Goal: Task Accomplishment & Management: Complete application form

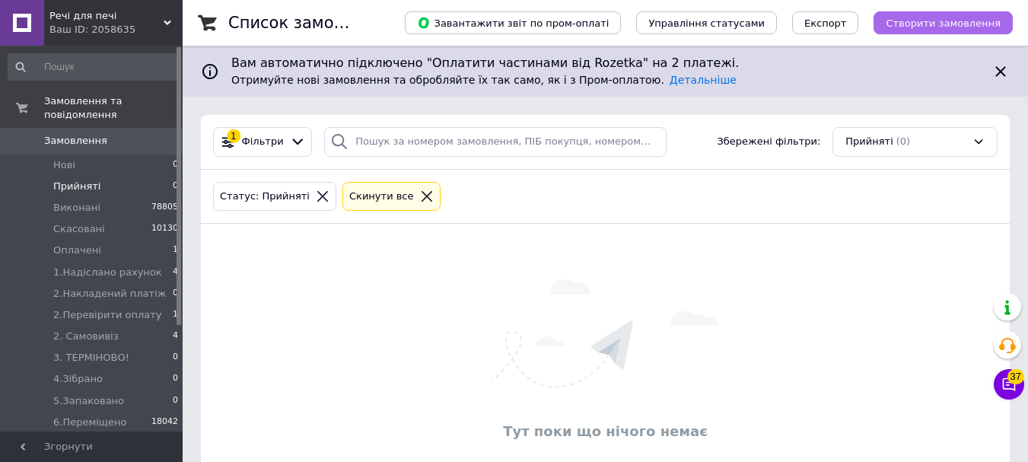
click at [919, 22] on span "Створити замовлення" at bounding box center [943, 22] width 115 height 11
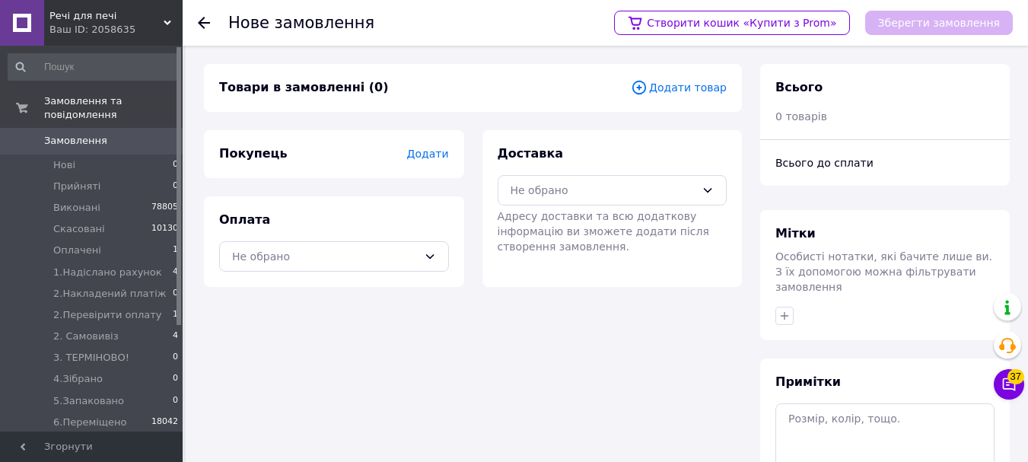
click at [417, 144] on div "Покупець Додати" at bounding box center [334, 154] width 260 height 48
click at [429, 156] on span "Додати" at bounding box center [427, 154] width 42 height 12
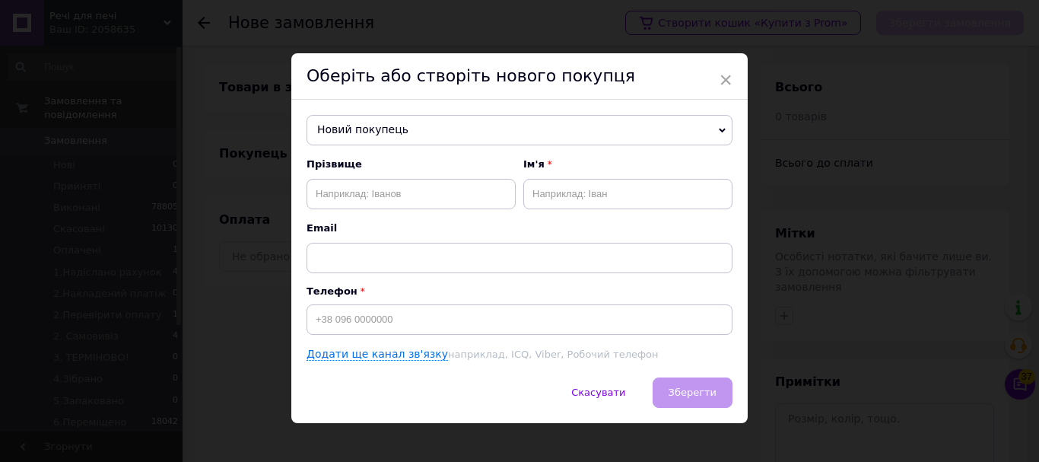
click at [419, 132] on span "Новий покупець" at bounding box center [520, 130] width 426 height 30
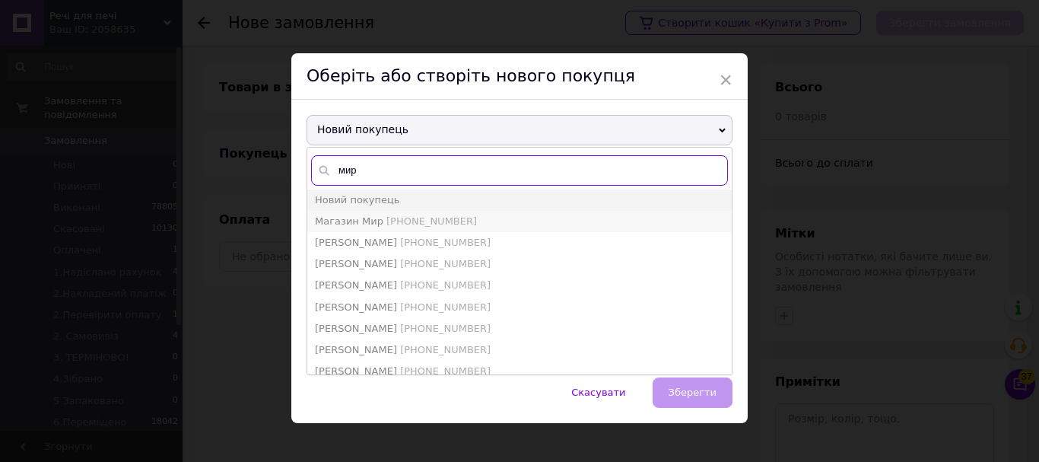
type input "мир"
click at [390, 224] on span "[PHONE_NUMBER]" at bounding box center [431, 220] width 91 height 11
type input "Магазин Мир"
type input "[PHONE_NUMBER]"
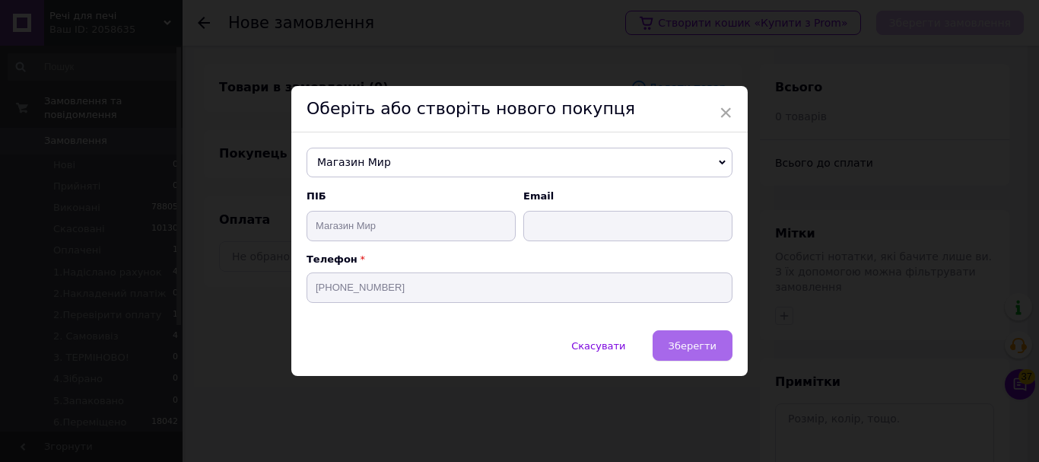
click at [713, 346] on span "Зберегти" at bounding box center [693, 345] width 48 height 11
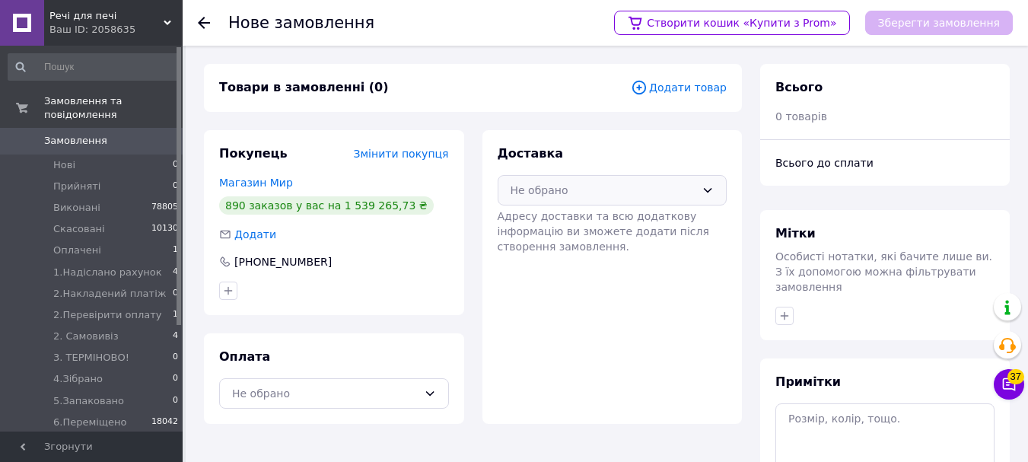
click at [629, 186] on div "Не обрано" at bounding box center [603, 190] width 186 height 17
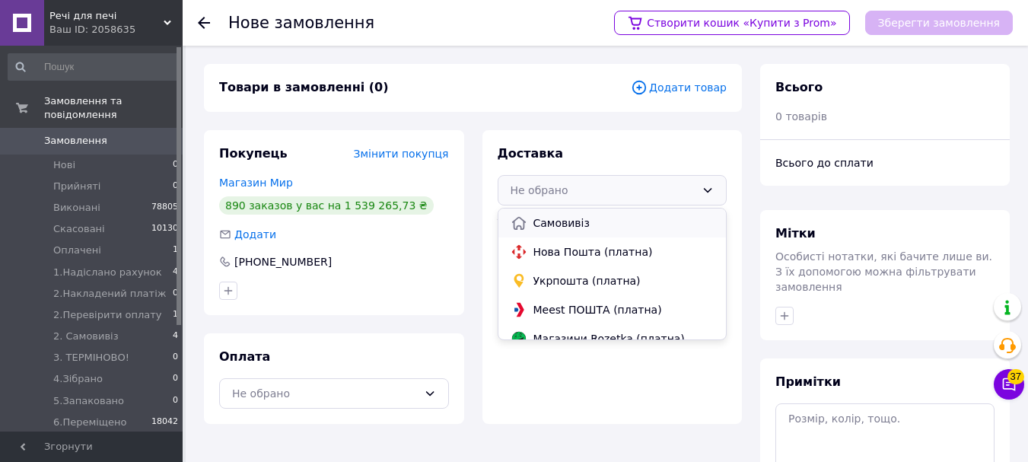
click at [612, 219] on span "Самовивіз" at bounding box center [623, 222] width 181 height 15
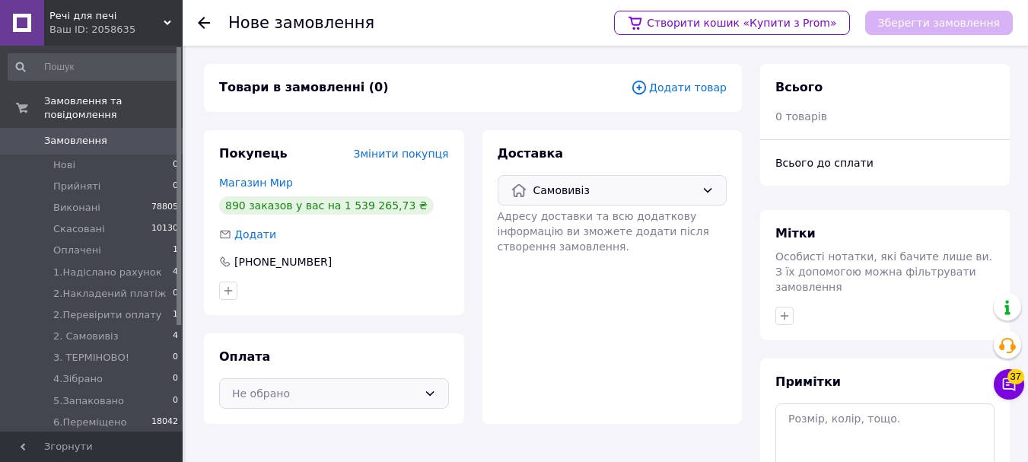
click at [396, 393] on div "Не обрано" at bounding box center [325, 393] width 186 height 17
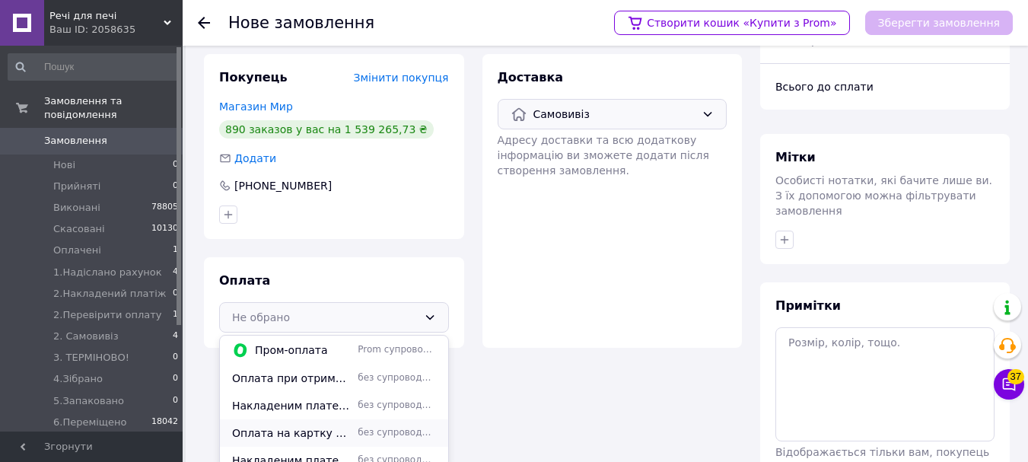
click at [358, 432] on span "без супроводу Prom" at bounding box center [397, 432] width 78 height 13
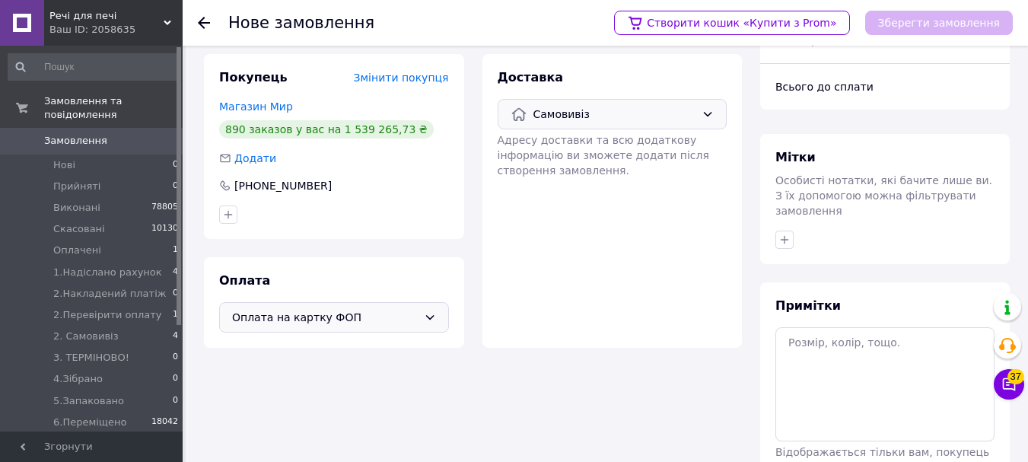
scroll to position [0, 0]
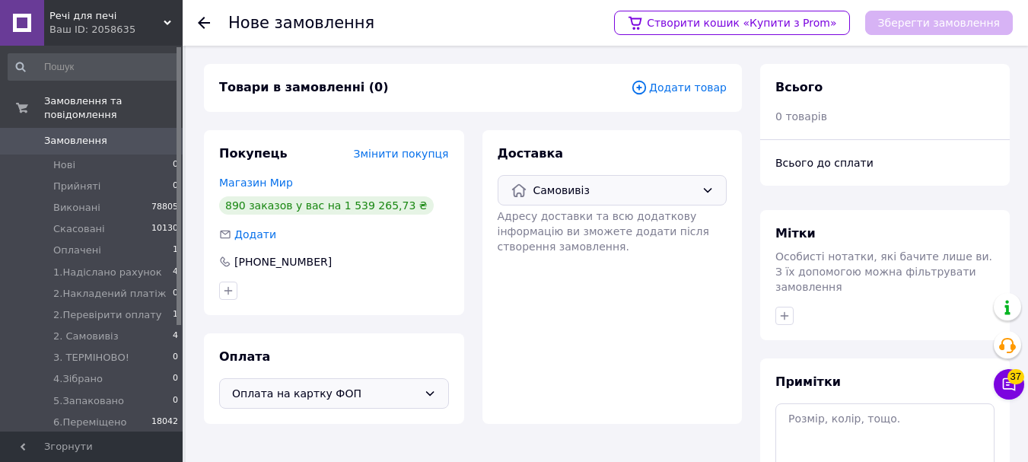
click at [714, 86] on span "Додати товар" at bounding box center [679, 87] width 96 height 17
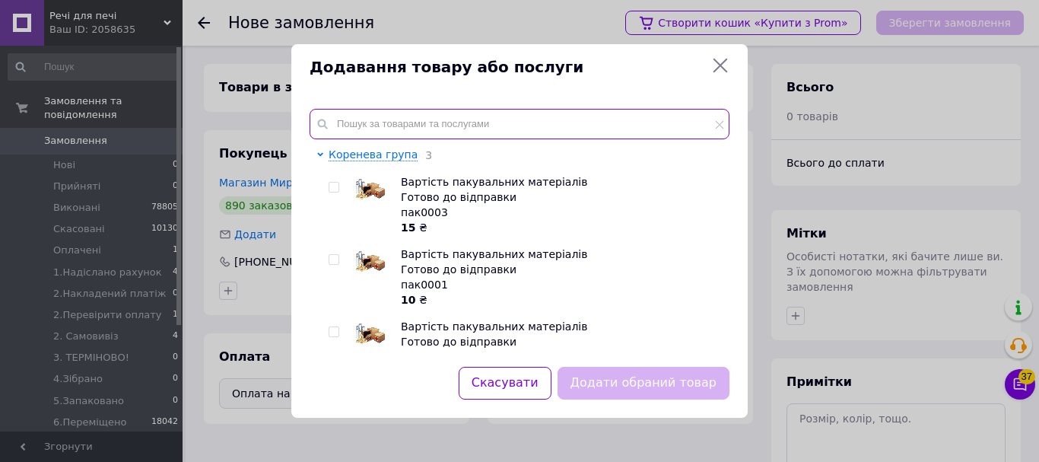
click at [452, 128] on input "text" at bounding box center [520, 124] width 420 height 30
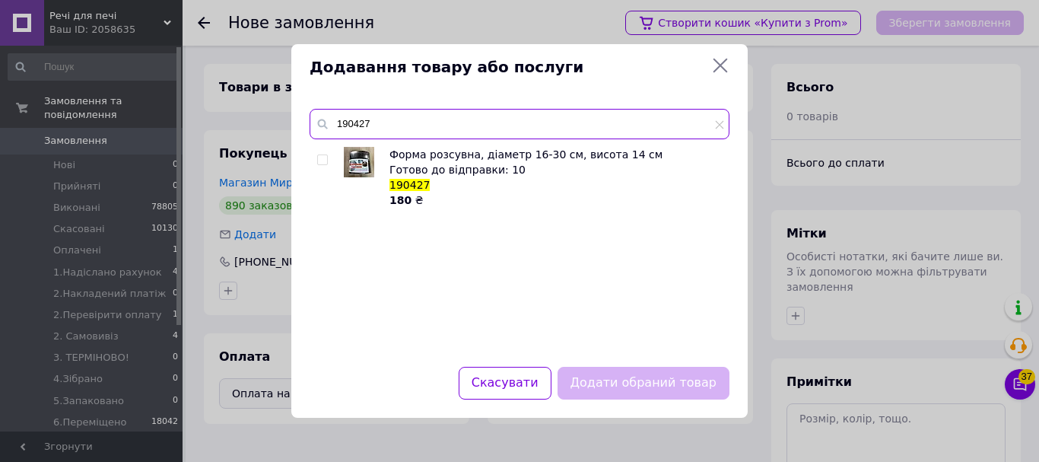
type input "190427"
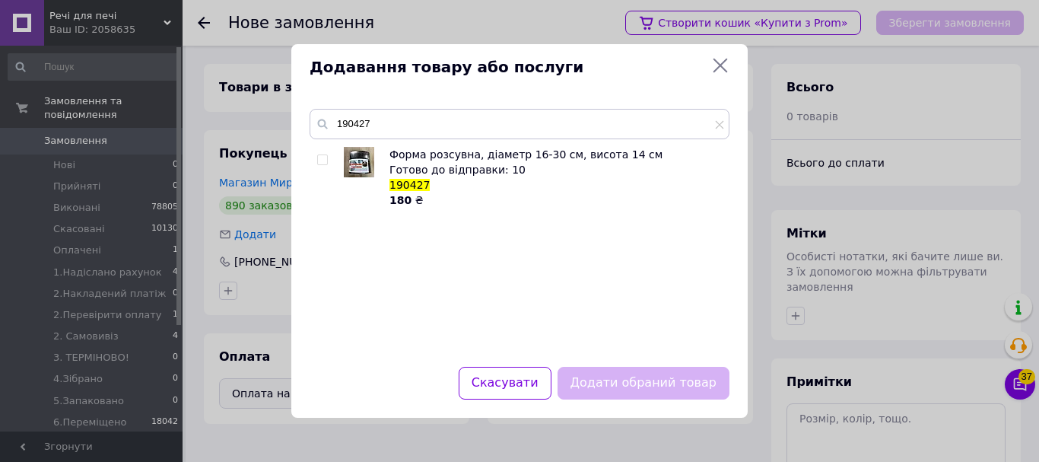
click at [326, 158] on input "checkbox" at bounding box center [322, 160] width 10 height 10
checkbox input "true"
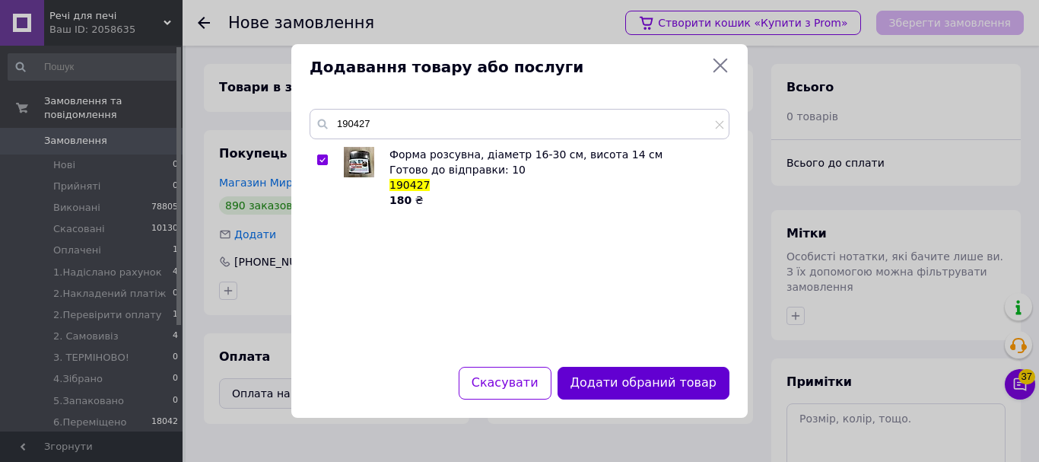
click at [615, 379] on button "Додати обраний товар" at bounding box center [644, 383] width 172 height 33
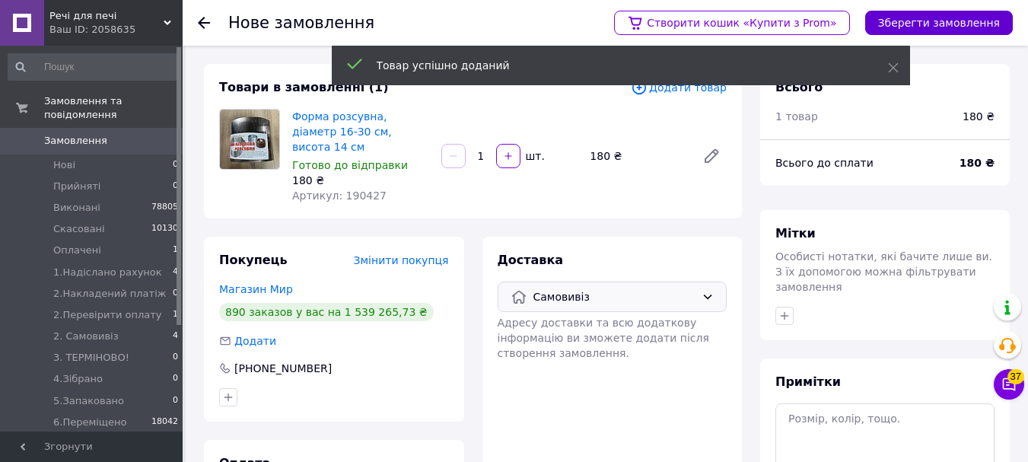
click at [908, 14] on button "Зберегти замовлення" at bounding box center [939, 23] width 148 height 24
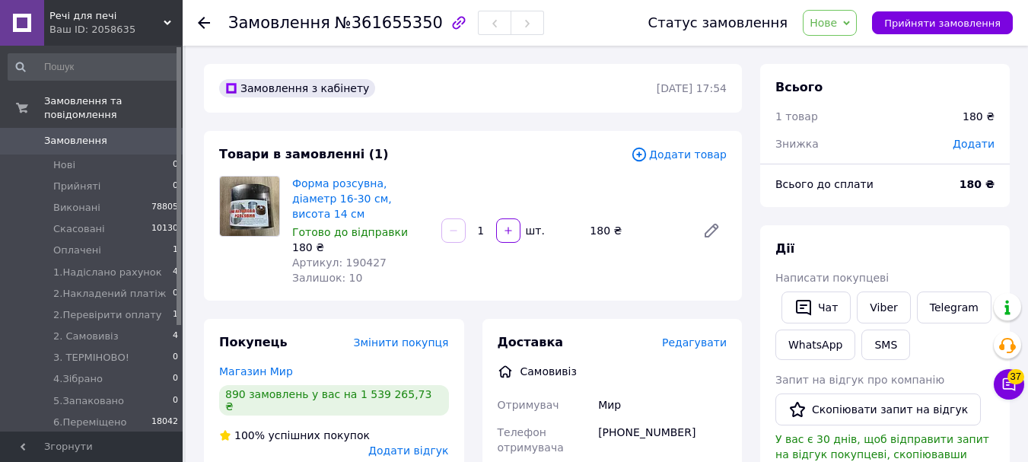
click at [700, 163] on div "Додати товар" at bounding box center [679, 154] width 96 height 17
click at [700, 156] on span "Додати товар" at bounding box center [679, 154] width 96 height 17
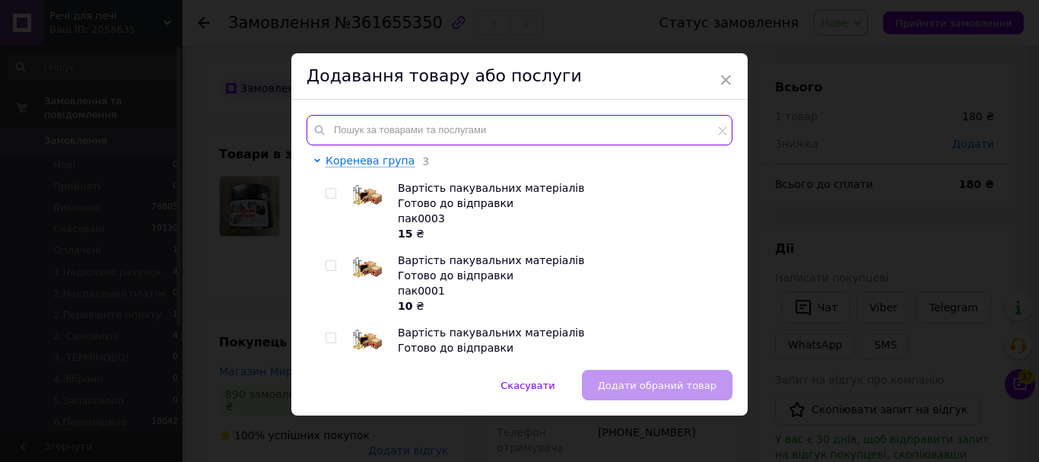
click at [667, 142] on input "text" at bounding box center [520, 130] width 426 height 30
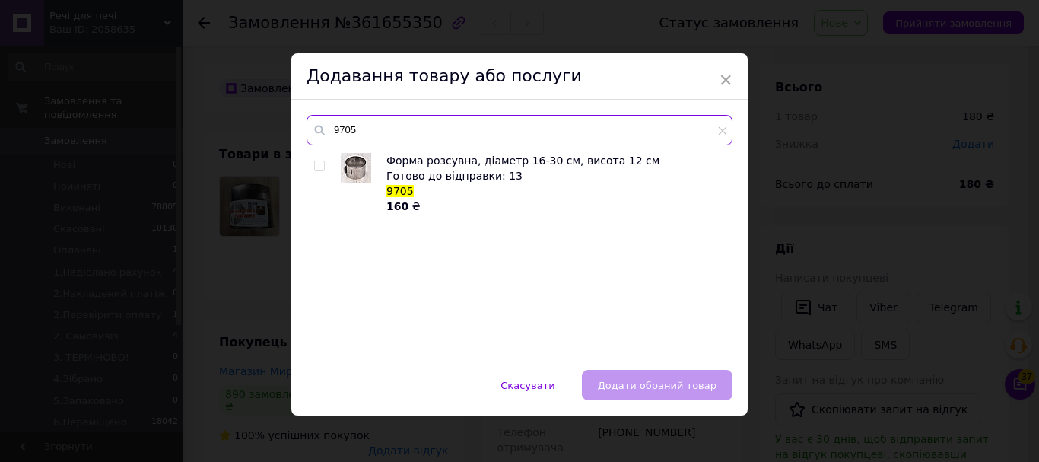
type input "9705"
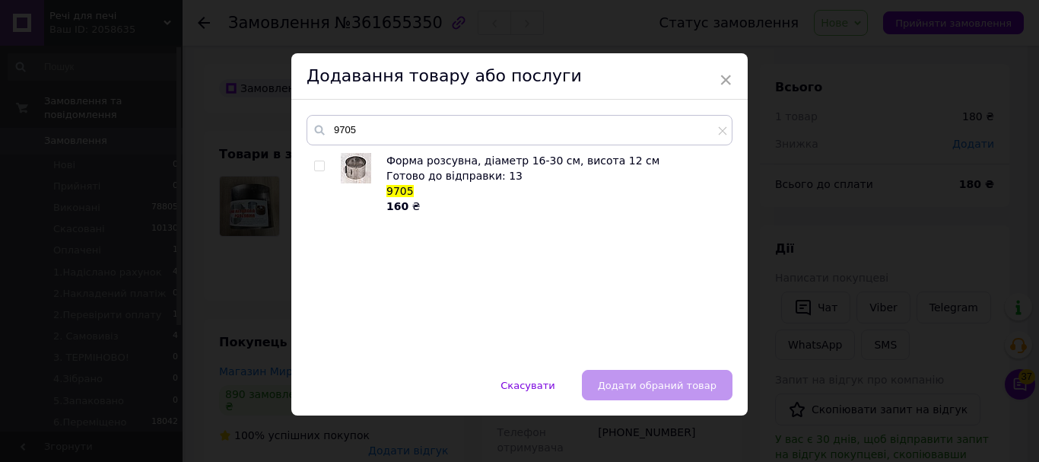
click at [315, 161] on input "checkbox" at bounding box center [319, 166] width 10 height 10
checkbox input "true"
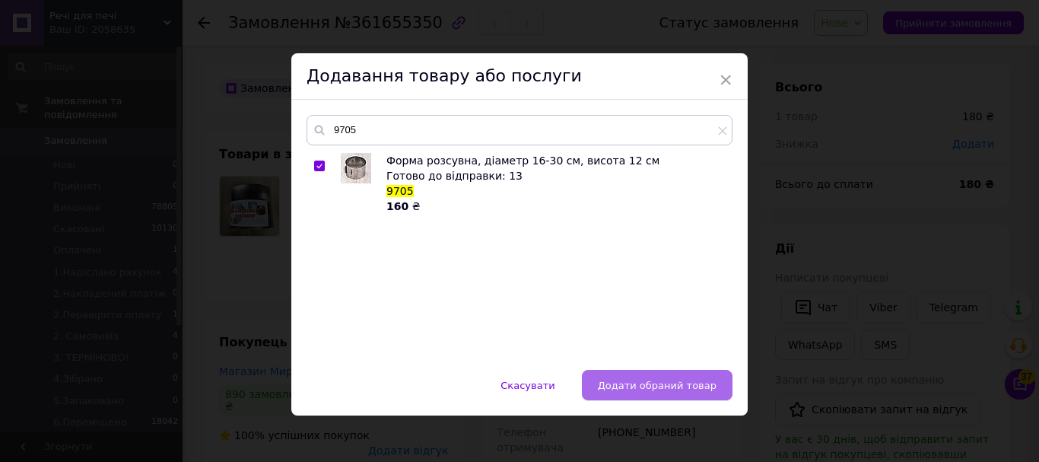
click at [645, 380] on span "Додати обраний товар" at bounding box center [657, 385] width 119 height 11
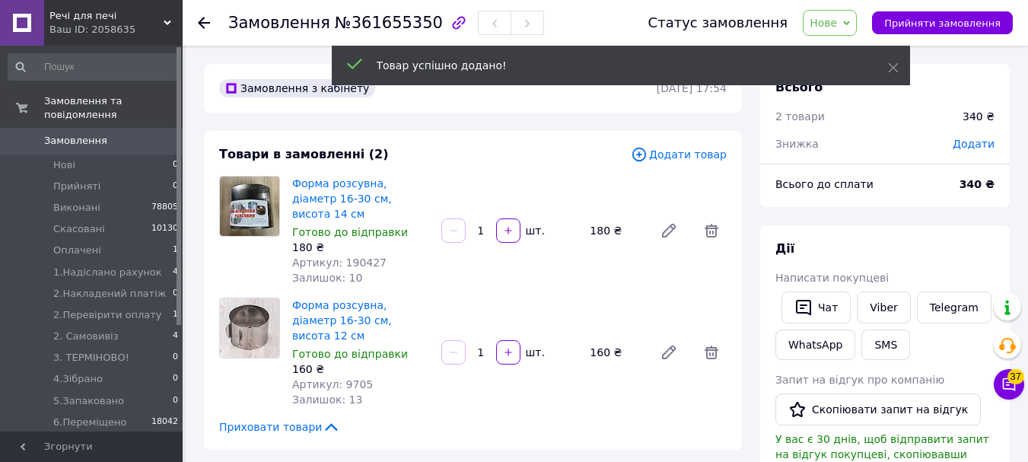
click at [696, 157] on span "Додати товар" at bounding box center [679, 154] width 96 height 17
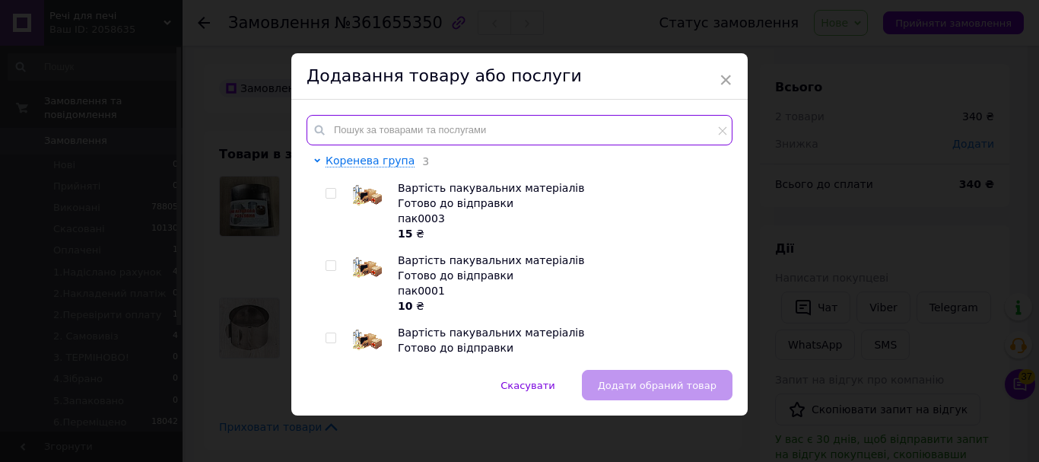
click at [632, 127] on input "text" at bounding box center [520, 130] width 426 height 30
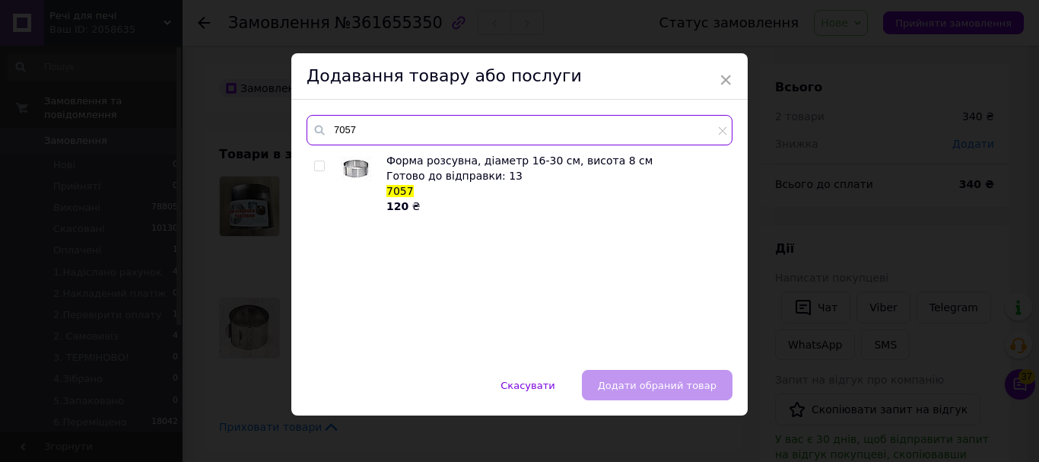
type input "7057"
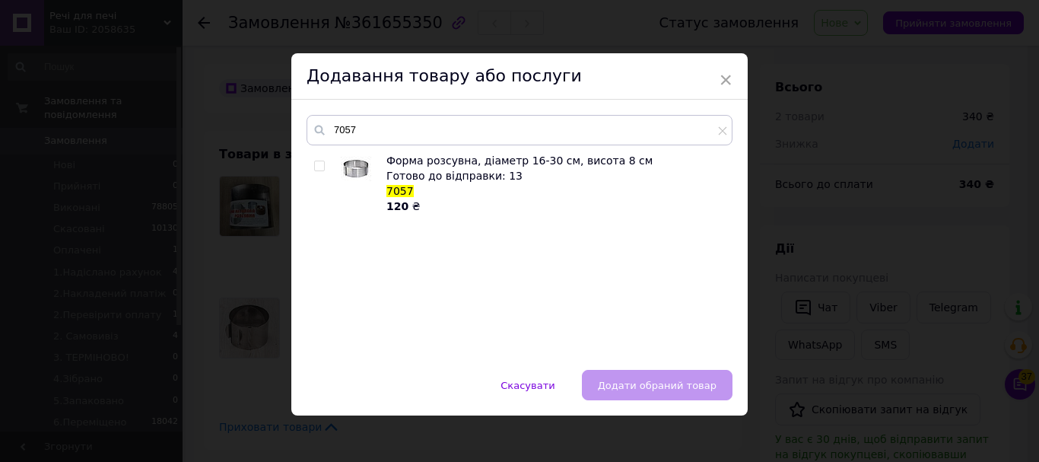
click at [315, 167] on input "checkbox" at bounding box center [319, 166] width 10 height 10
checkbox input "true"
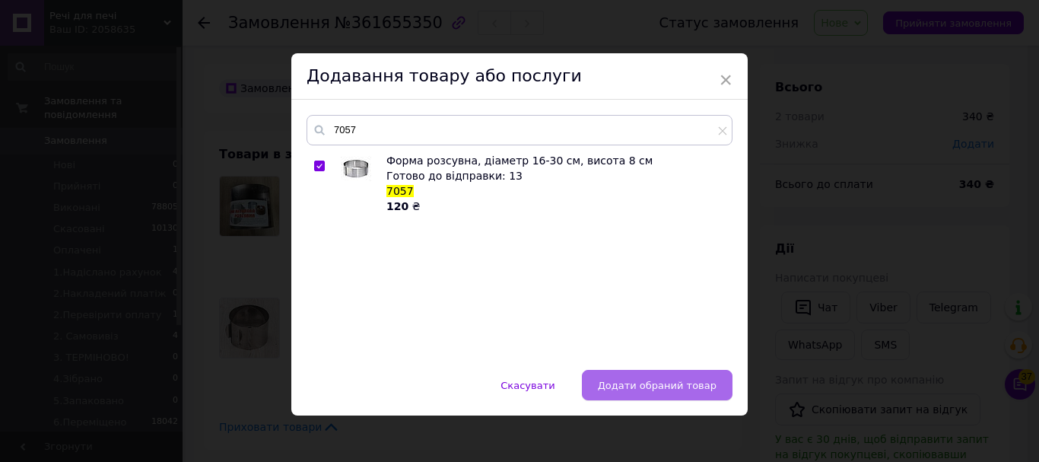
click at [650, 384] on span "Додати обраний товар" at bounding box center [657, 385] width 119 height 11
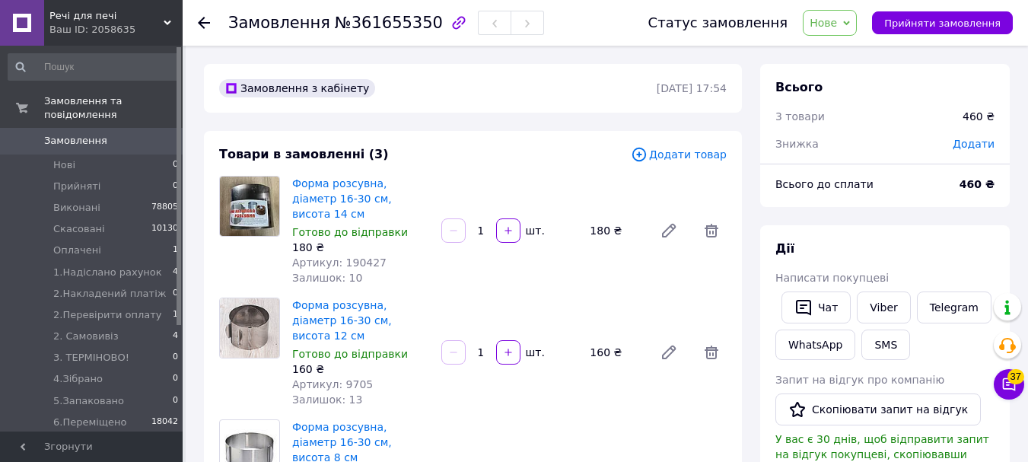
click at [685, 146] on span "Додати товар" at bounding box center [679, 154] width 96 height 17
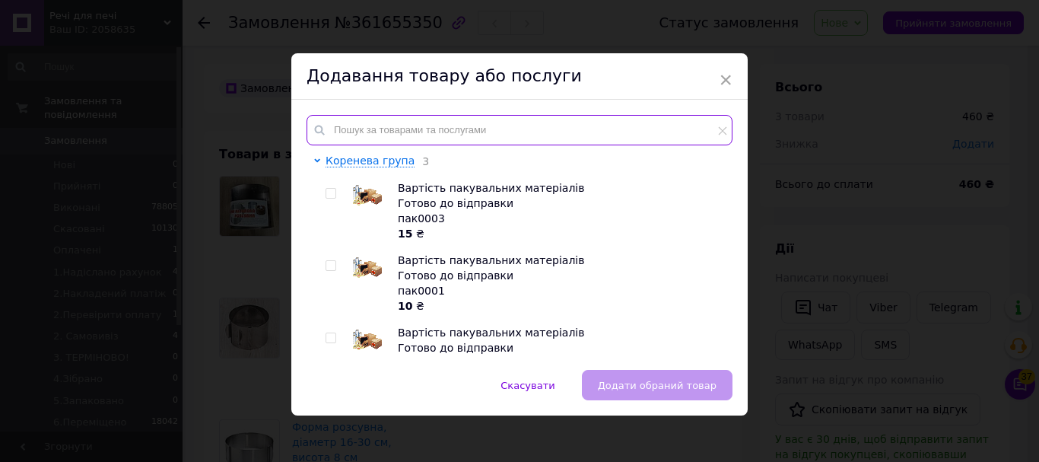
click at [668, 133] on input "text" at bounding box center [520, 130] width 426 height 30
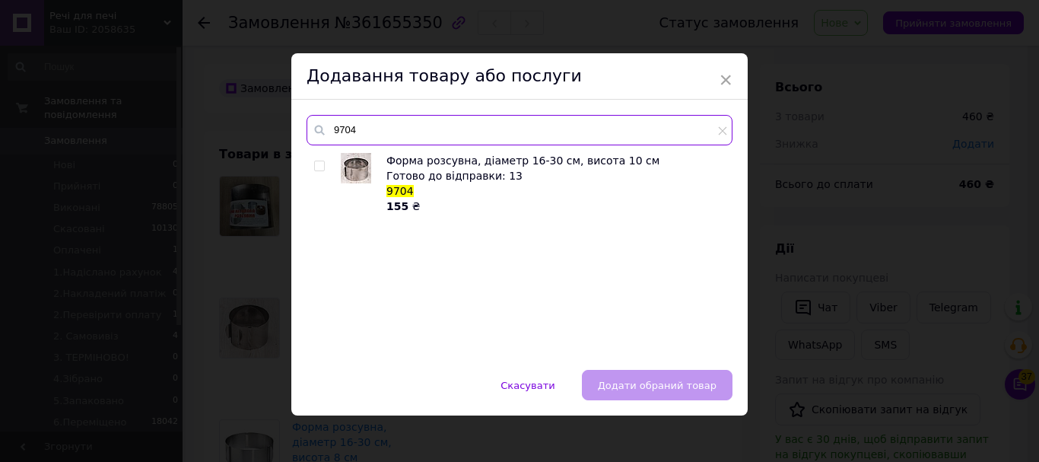
type input "9704"
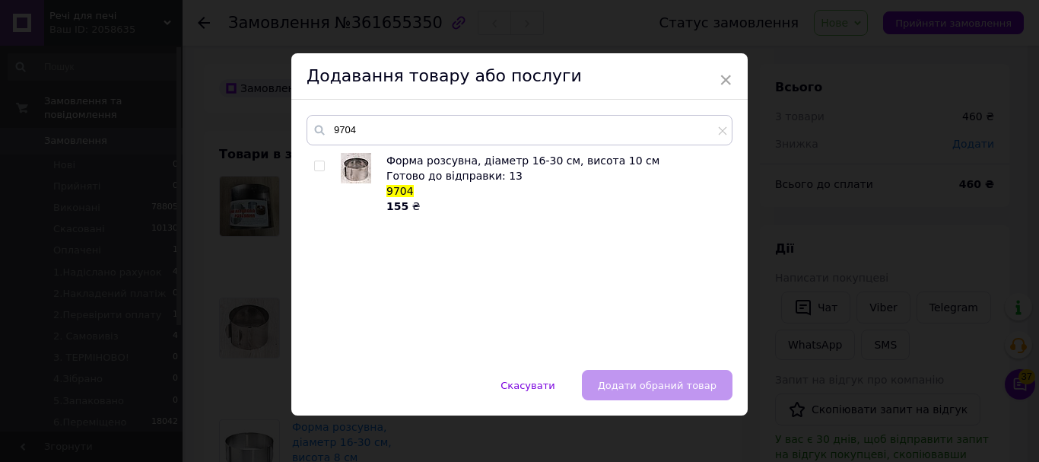
click at [315, 167] on input "checkbox" at bounding box center [319, 166] width 10 height 10
checkbox input "true"
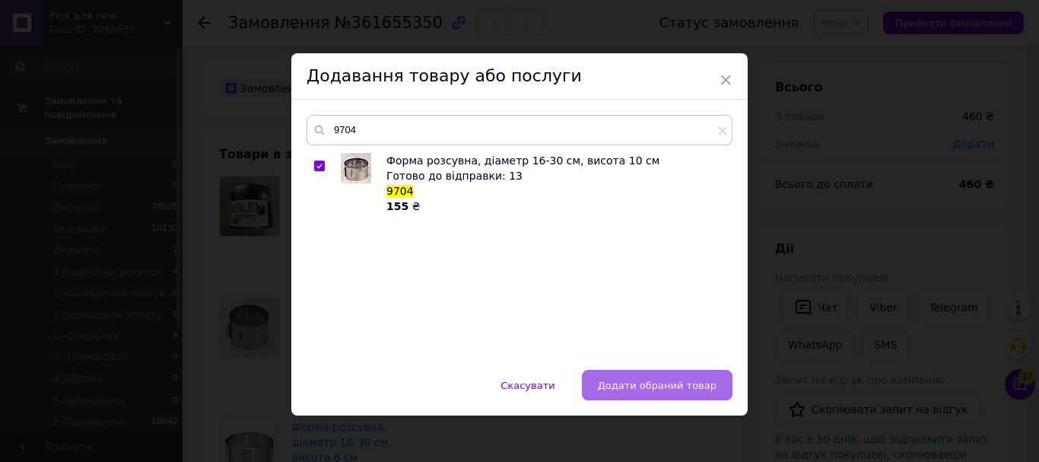
click at [655, 380] on span "Додати обраний товар" at bounding box center [657, 385] width 119 height 11
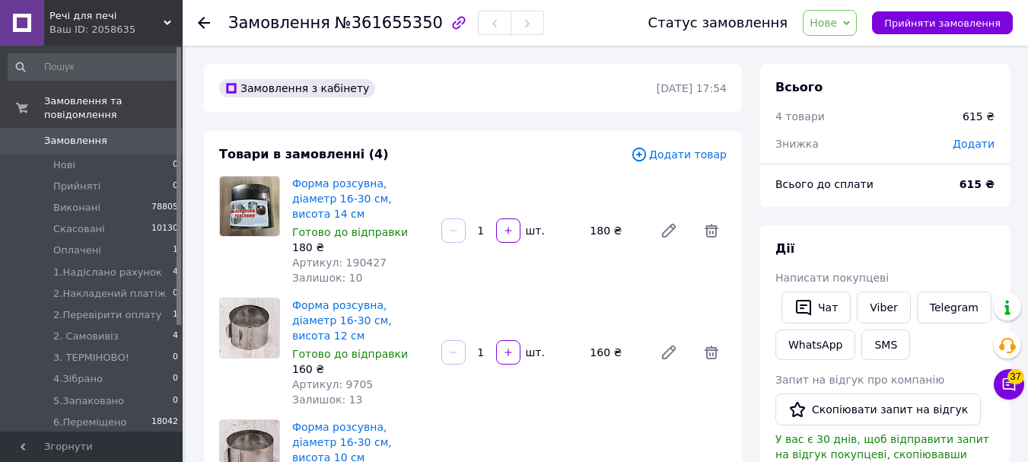
click at [696, 160] on span "Додати товар" at bounding box center [679, 154] width 96 height 17
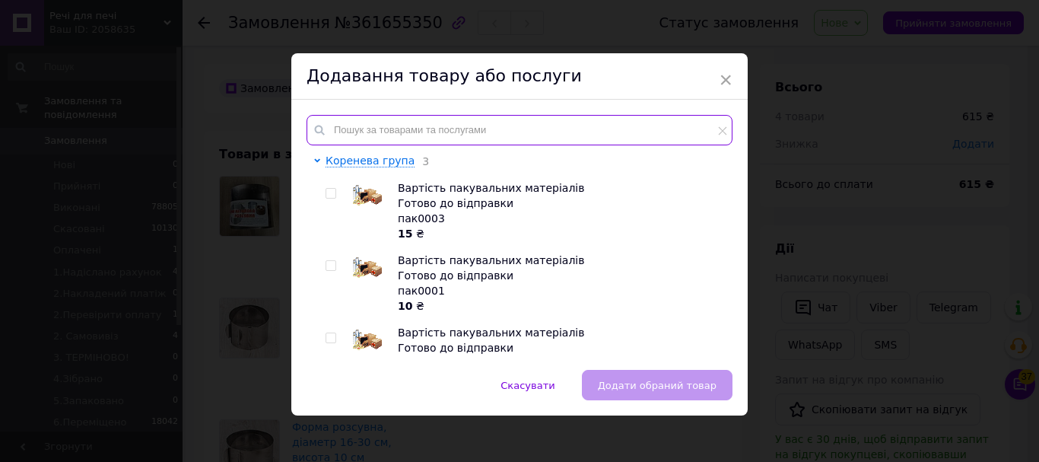
click at [671, 129] on input "text" at bounding box center [520, 130] width 426 height 30
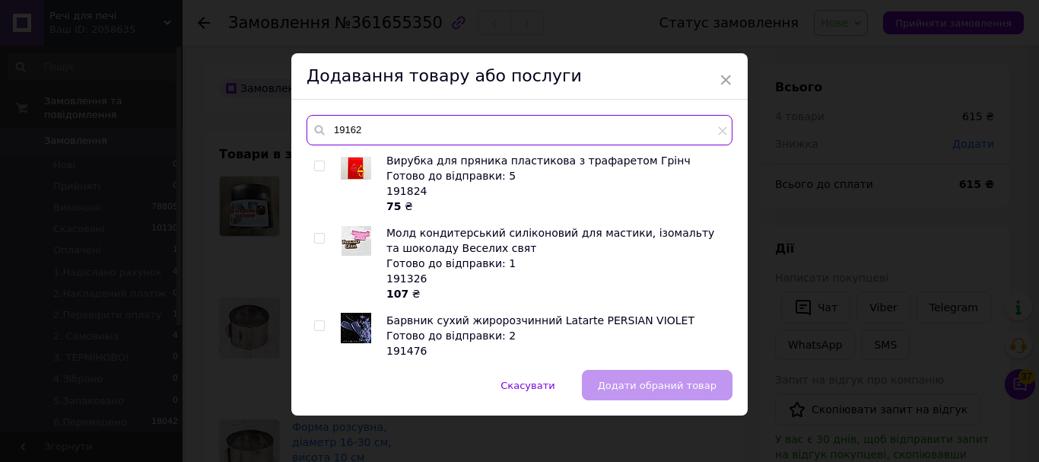
type input "191625"
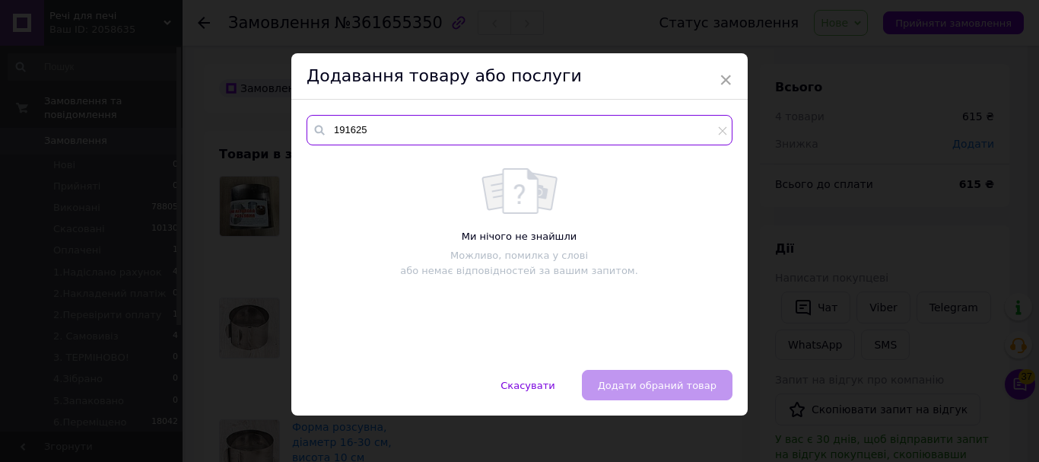
drag, startPoint x: 388, startPoint y: 129, endPoint x: 316, endPoint y: 129, distance: 71.5
click at [316, 129] on div "191625" at bounding box center [520, 130] width 426 height 30
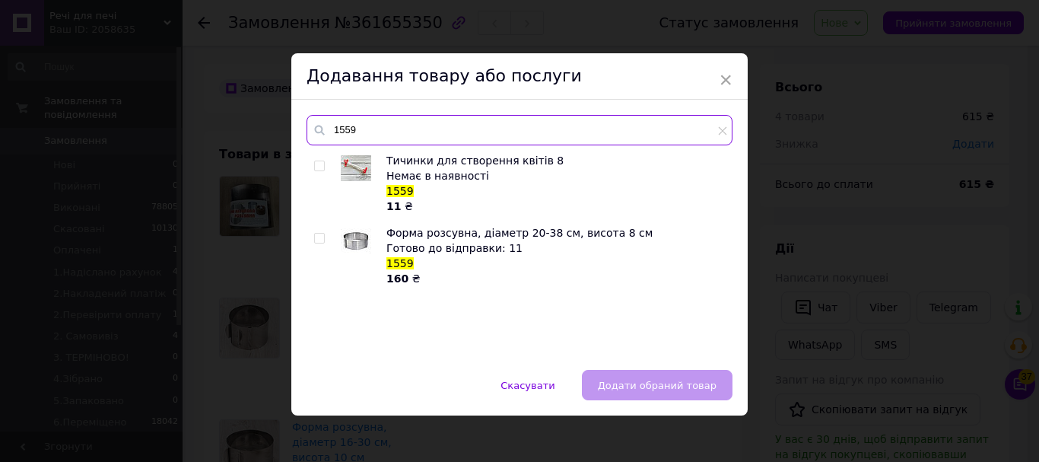
type input "1559"
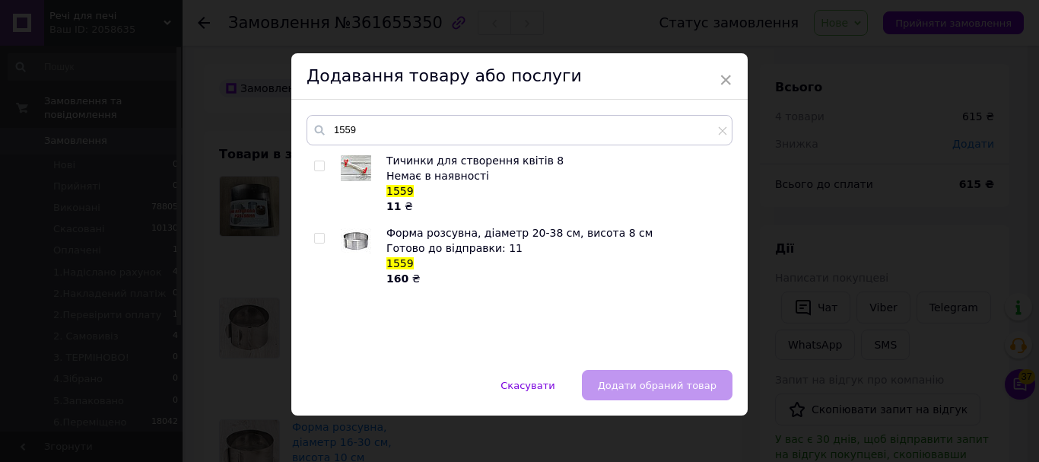
click at [320, 232] on div at bounding box center [321, 255] width 15 height 61
click at [320, 235] on input "checkbox" at bounding box center [319, 239] width 10 height 10
checkbox input "true"
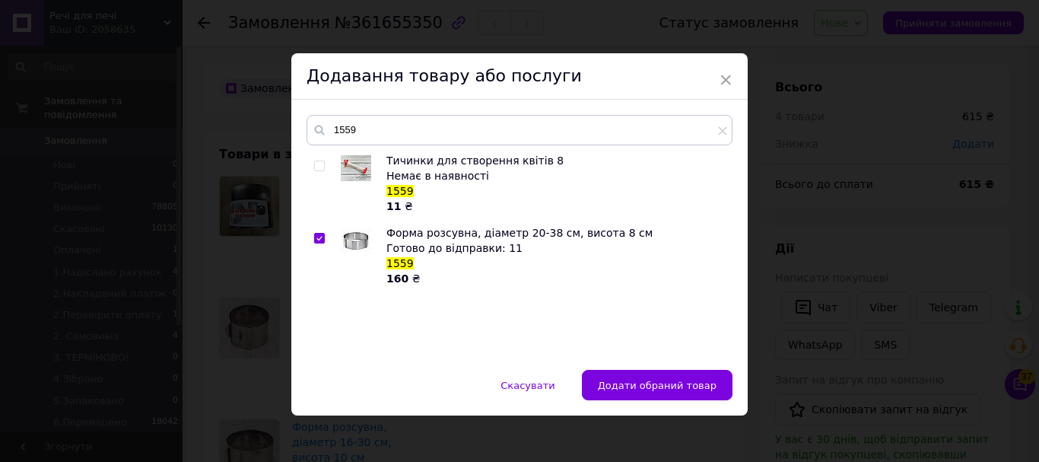
click at [695, 391] on button "Додати обраний товар" at bounding box center [657, 385] width 151 height 30
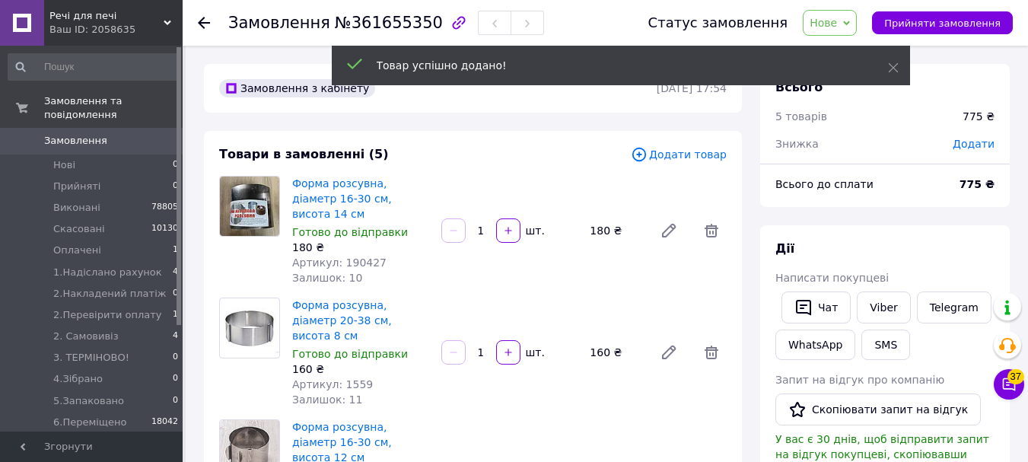
click at [660, 154] on span "Додати товар" at bounding box center [679, 154] width 96 height 17
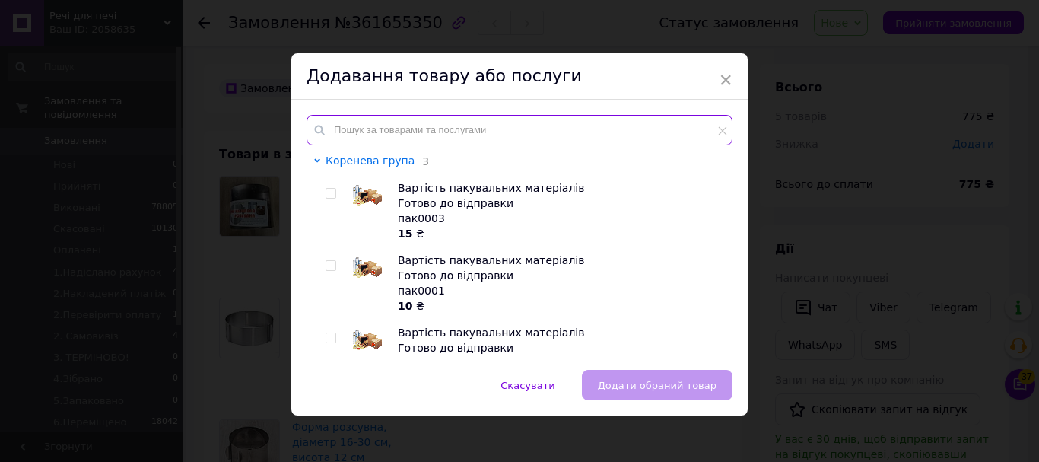
click at [651, 134] on input "text" at bounding box center [520, 130] width 426 height 30
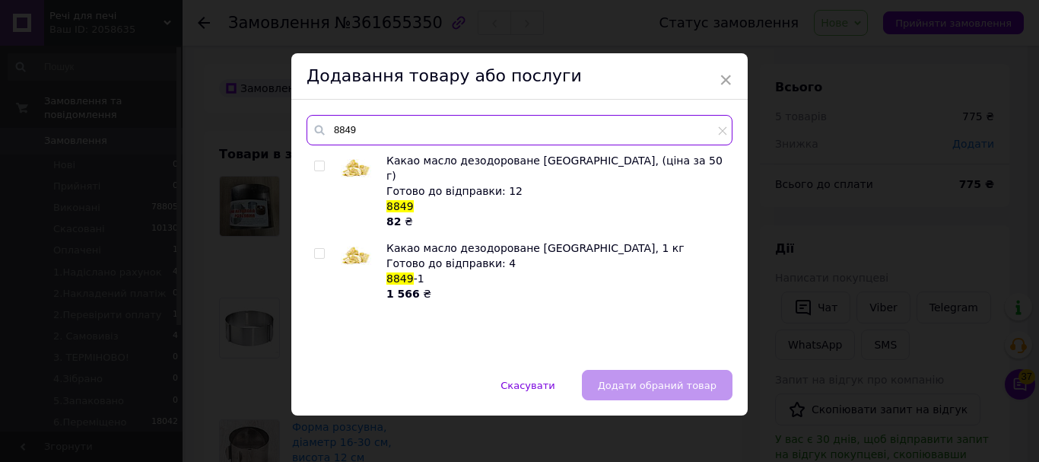
type input "8849"
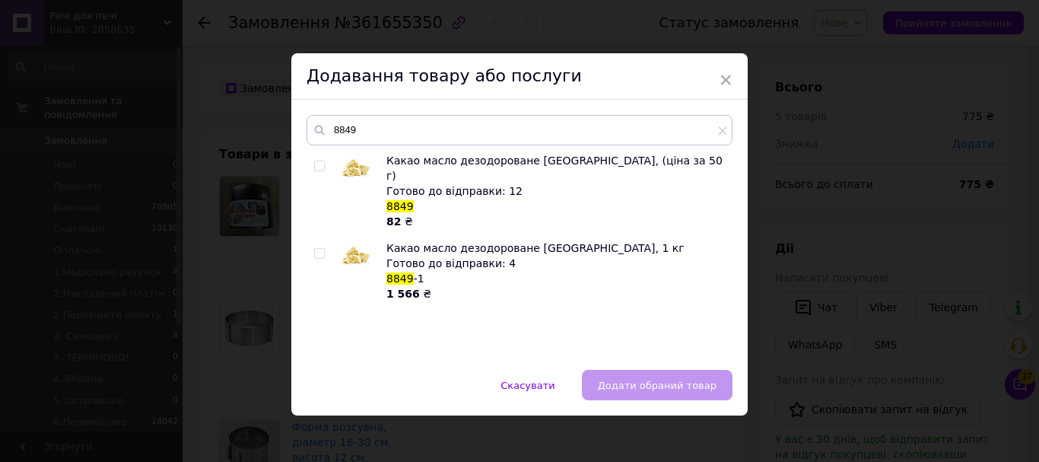
click at [716, 81] on div "Додавання товару або послуги" at bounding box center [519, 76] width 456 height 46
click at [727, 80] on span "×" at bounding box center [726, 80] width 14 height 26
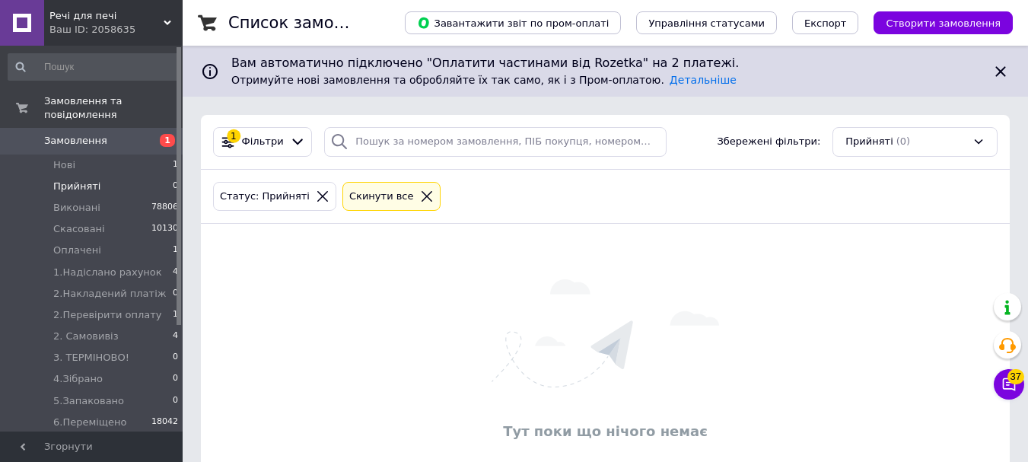
click at [1004, 72] on icon at bounding box center [1000, 71] width 18 height 18
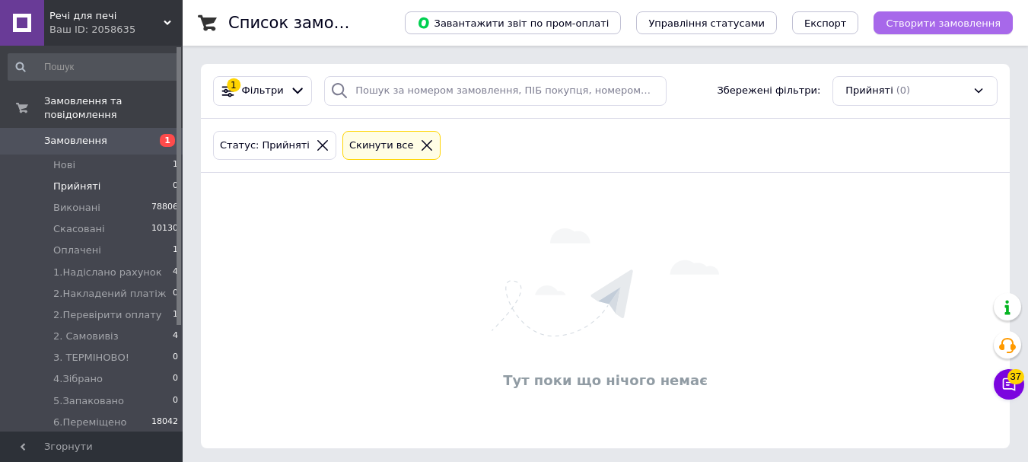
click at [1000, 23] on button "Створити замовлення" at bounding box center [942, 22] width 139 height 23
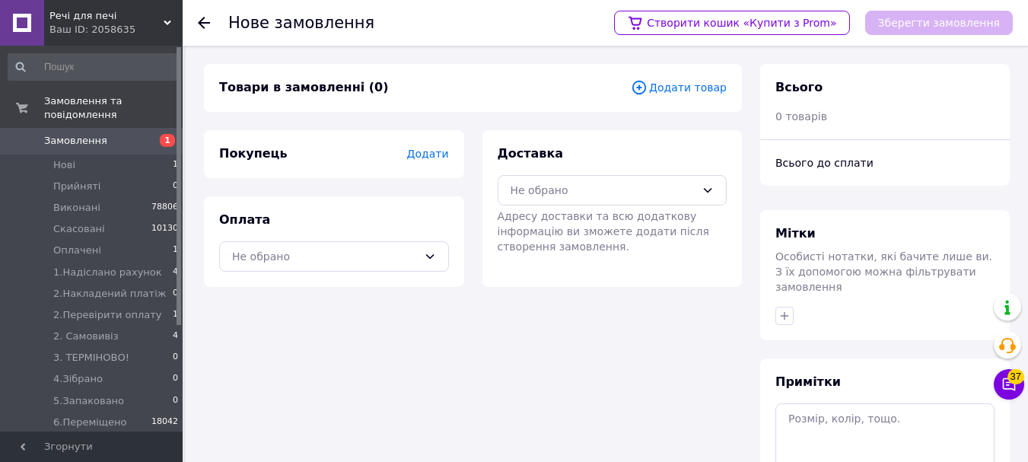
click at [452, 156] on div "Покупець Додати" at bounding box center [334, 154] width 260 height 48
click at [444, 153] on span "Додати" at bounding box center [427, 154] width 42 height 12
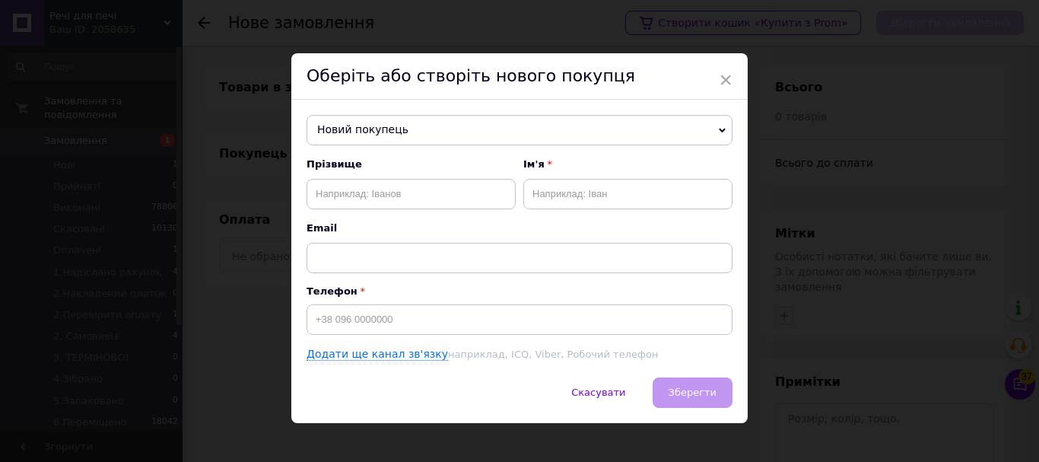
click at [456, 133] on span "Новий покупець" at bounding box center [520, 130] width 426 height 30
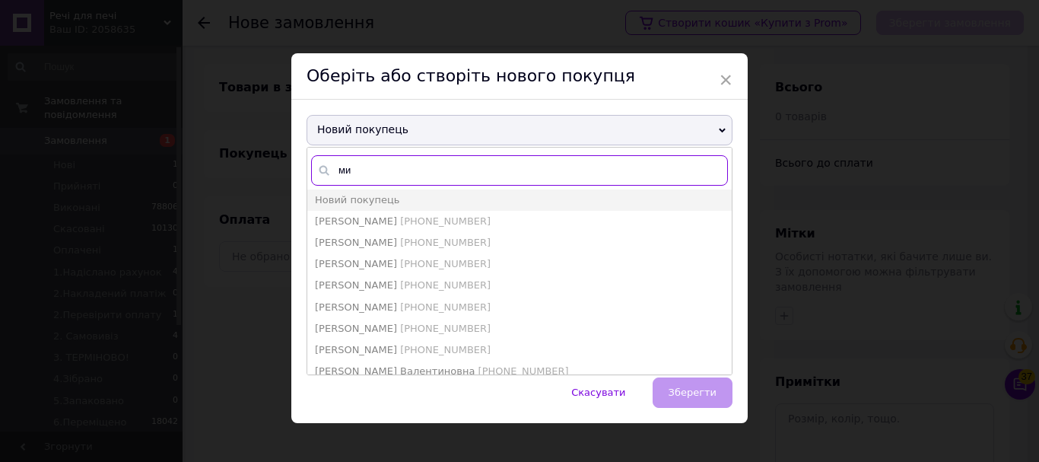
type input "мир"
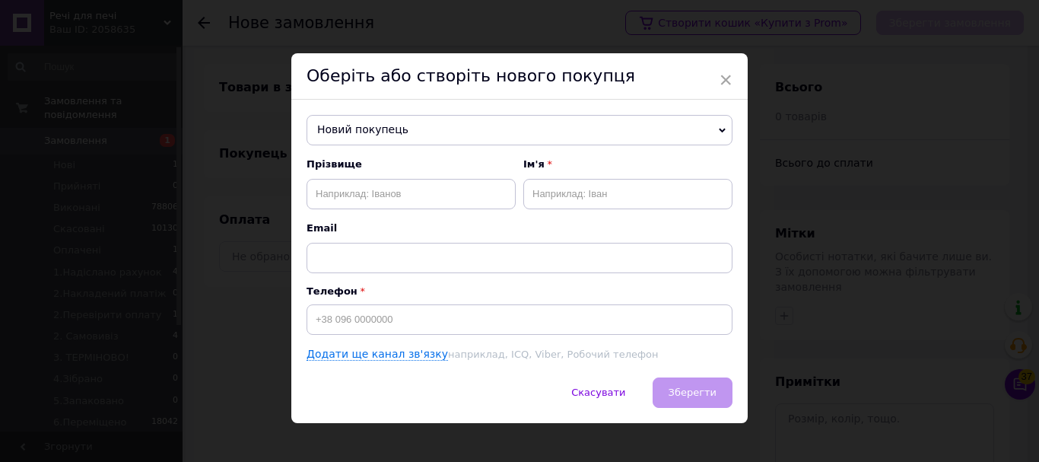
click at [452, 128] on span "Новий покупець" at bounding box center [520, 130] width 426 height 30
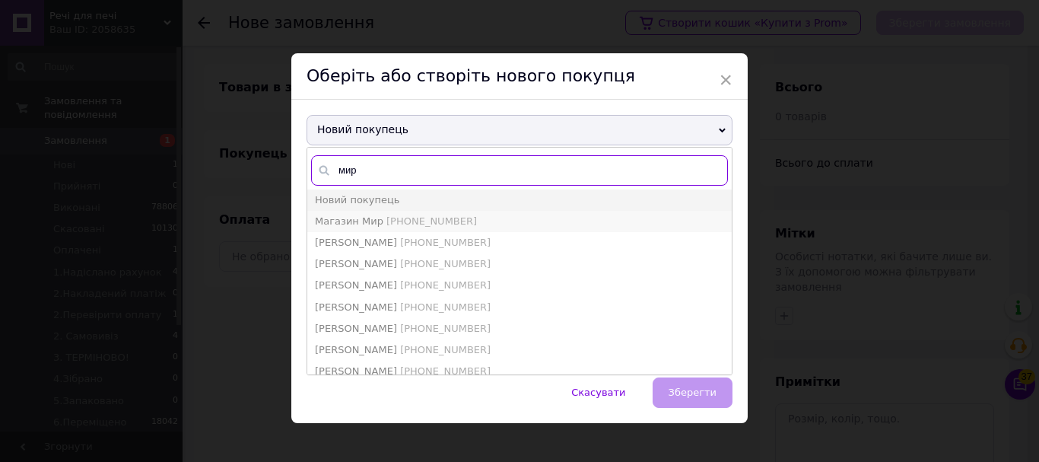
type input "мир"
click at [398, 221] on span "[PHONE_NUMBER]" at bounding box center [431, 220] width 91 height 11
type input "Магазин Мир"
type input "[PHONE_NUMBER]"
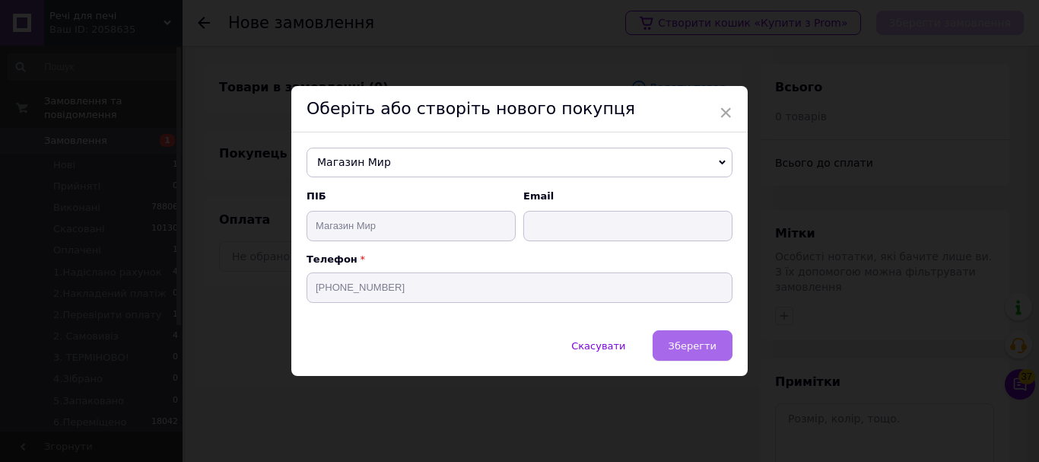
click at [678, 340] on span "Зберегти" at bounding box center [693, 345] width 48 height 11
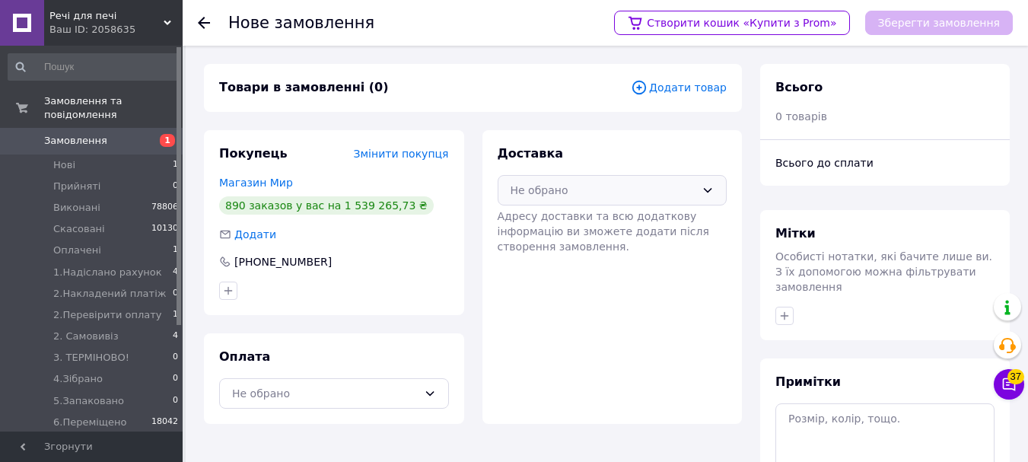
click at [518, 192] on div "Не обрано" at bounding box center [603, 190] width 186 height 17
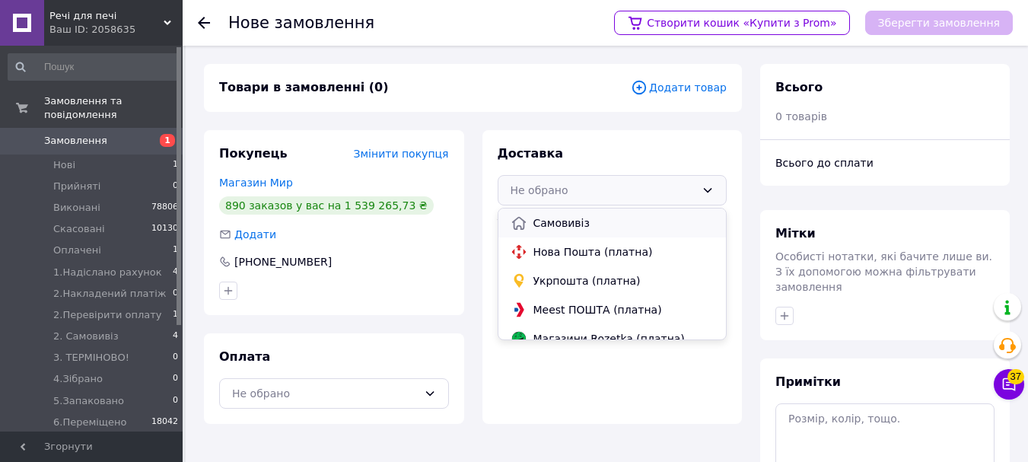
click at [558, 233] on div "Самовивіз" at bounding box center [612, 222] width 228 height 29
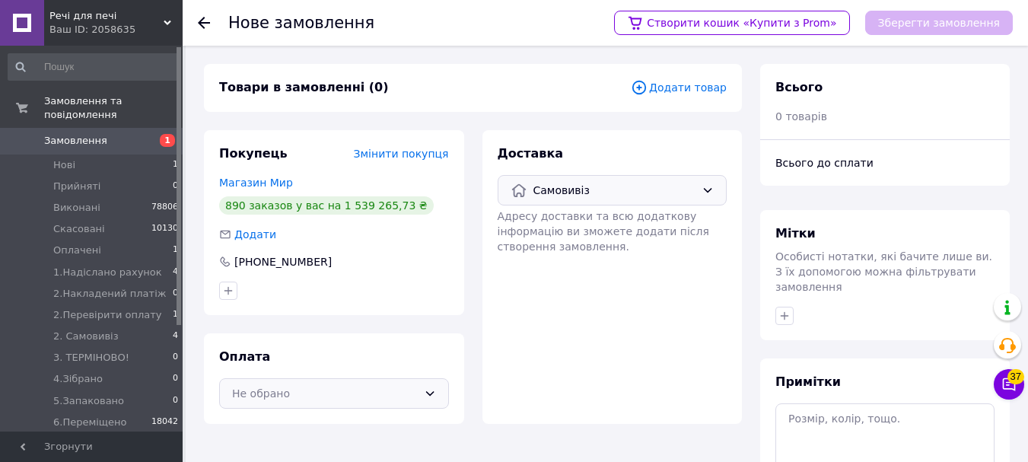
click at [366, 399] on div "Не обрано" at bounding box center [325, 393] width 186 height 17
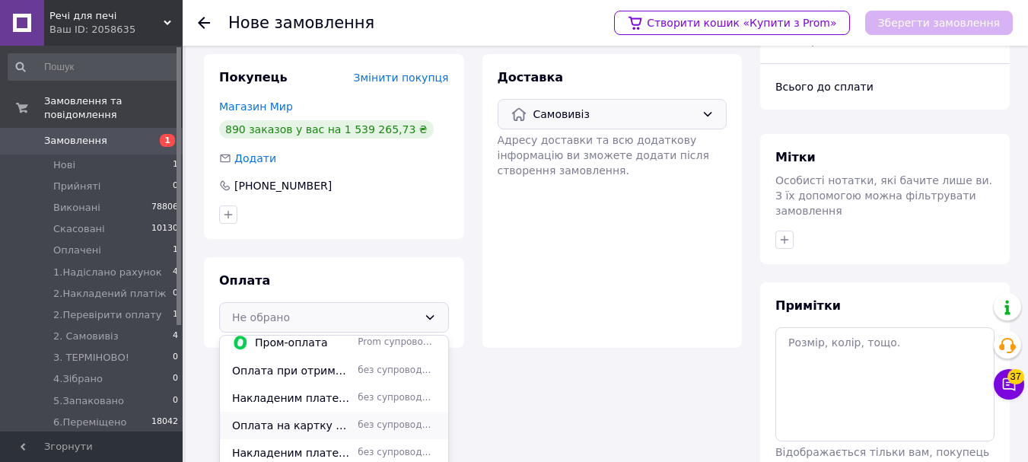
click at [361, 421] on span "без супроводу Prom" at bounding box center [397, 424] width 78 height 13
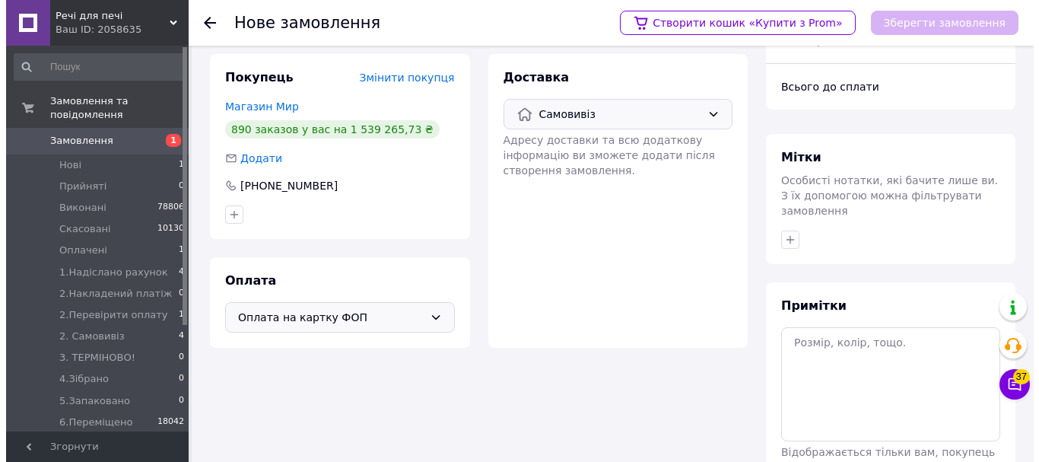
scroll to position [0, 0]
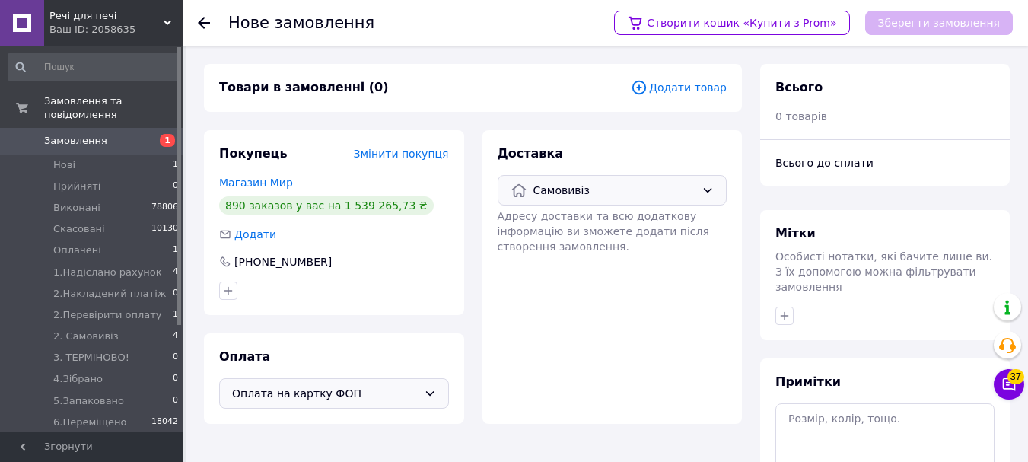
click at [674, 92] on span "Додати товар" at bounding box center [679, 87] width 96 height 17
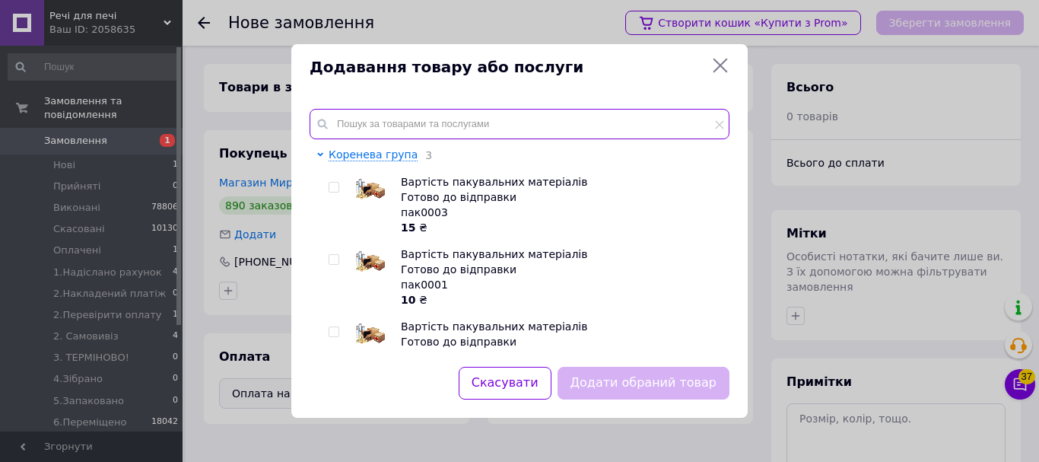
click at [675, 116] on input "text" at bounding box center [520, 124] width 420 height 30
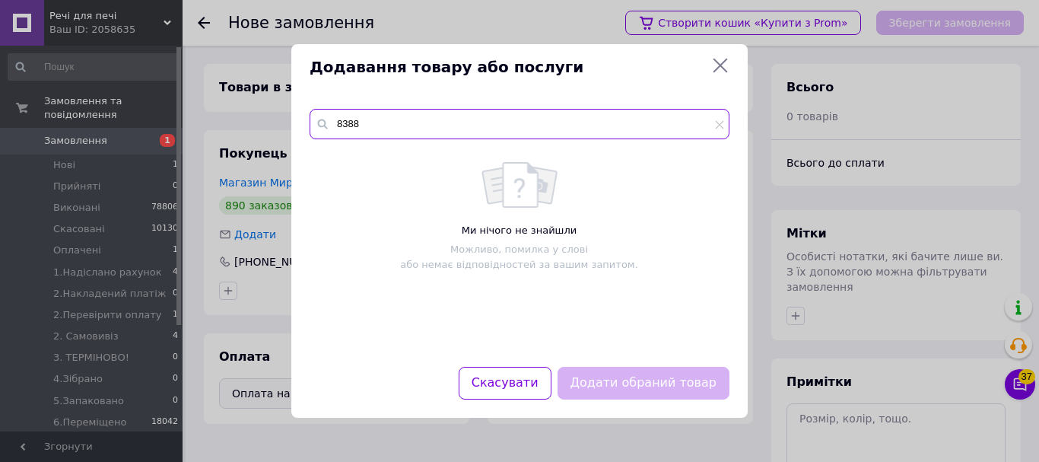
type input "8388"
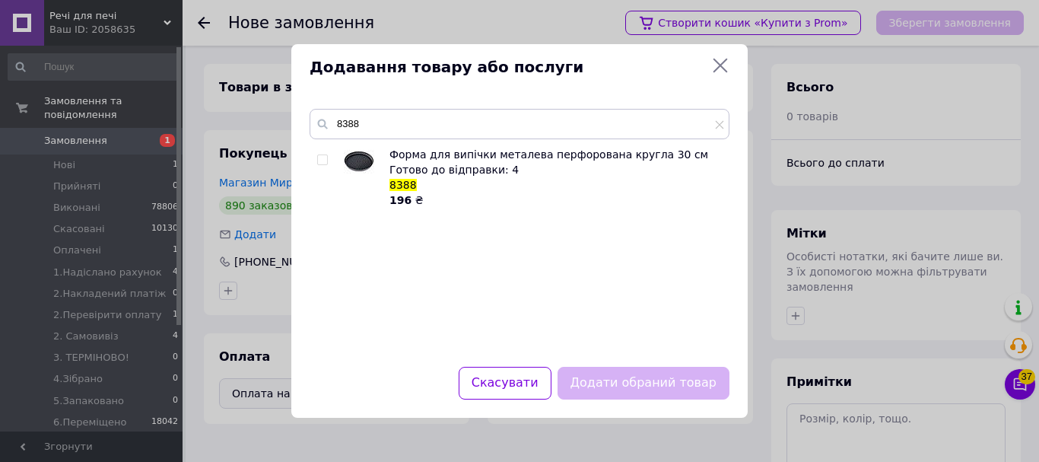
click at [320, 161] on input "checkbox" at bounding box center [322, 160] width 10 height 10
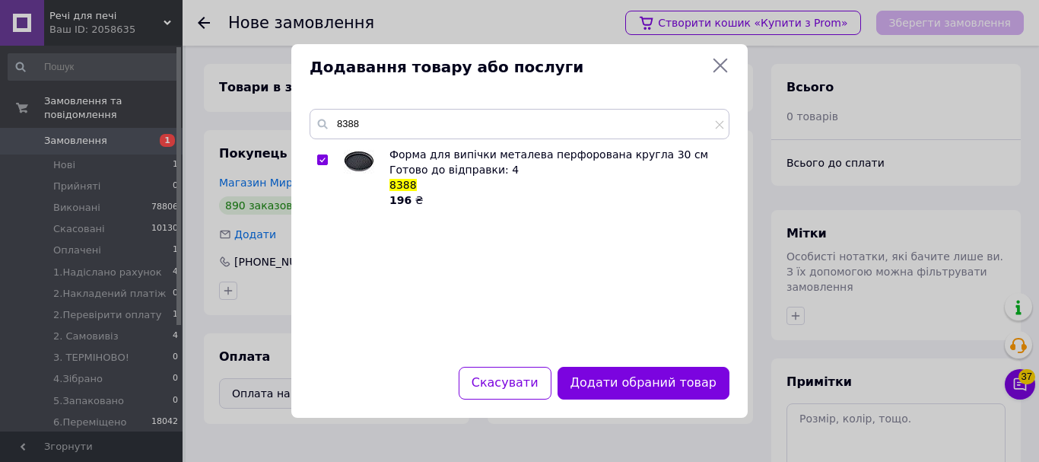
click at [325, 158] on input "checkbox" at bounding box center [322, 160] width 10 height 10
checkbox input "false"
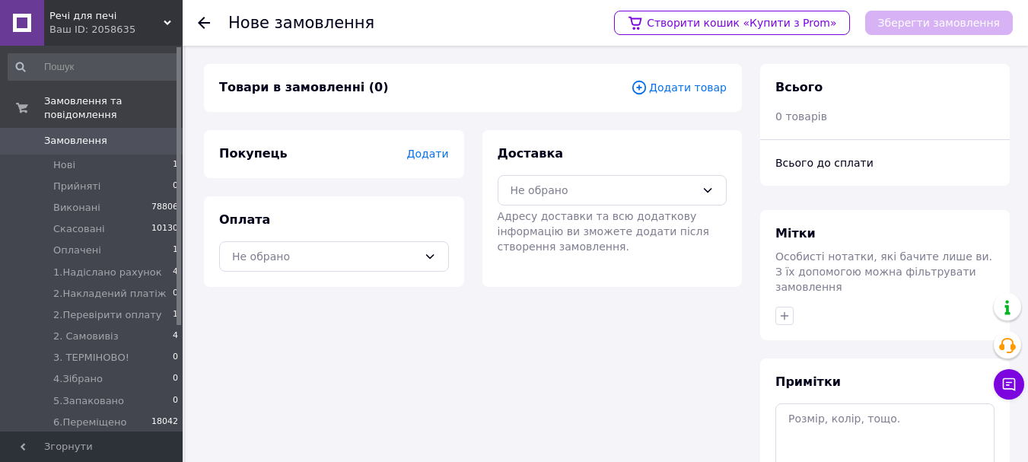
click at [427, 154] on span "Додати" at bounding box center [427, 154] width 42 height 12
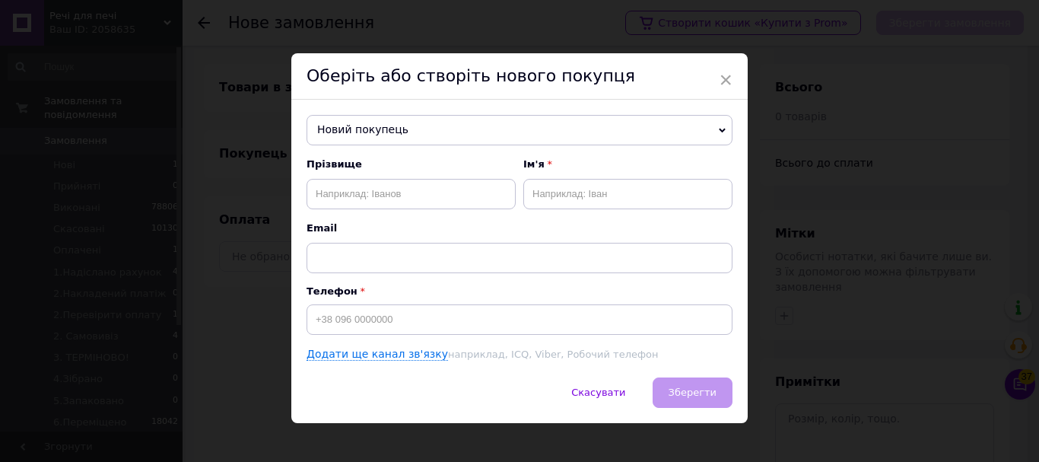
click at [368, 138] on span "Новий покупець" at bounding box center [520, 130] width 426 height 30
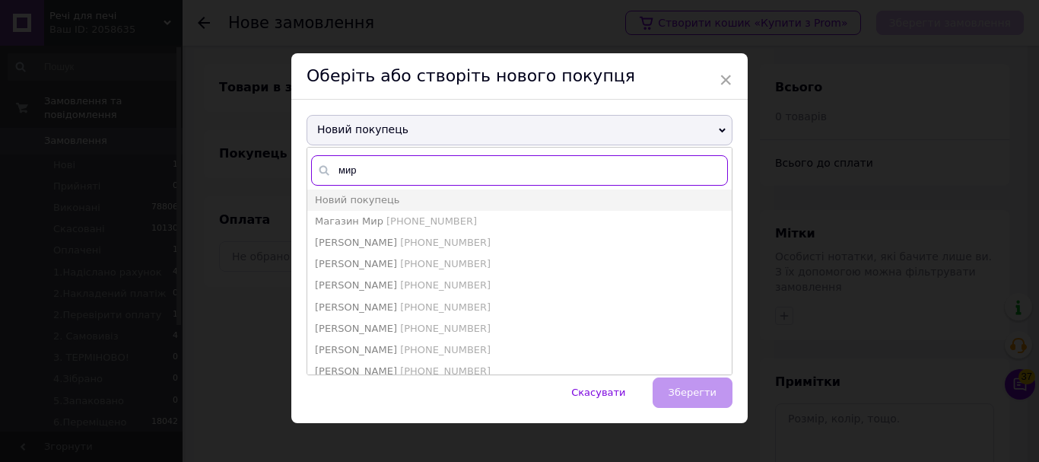
type input "мир"
click at [362, 216] on span "Магазин Мир" at bounding box center [349, 220] width 68 height 11
type input "Магазин Мир"
type input "[PHONE_NUMBER]"
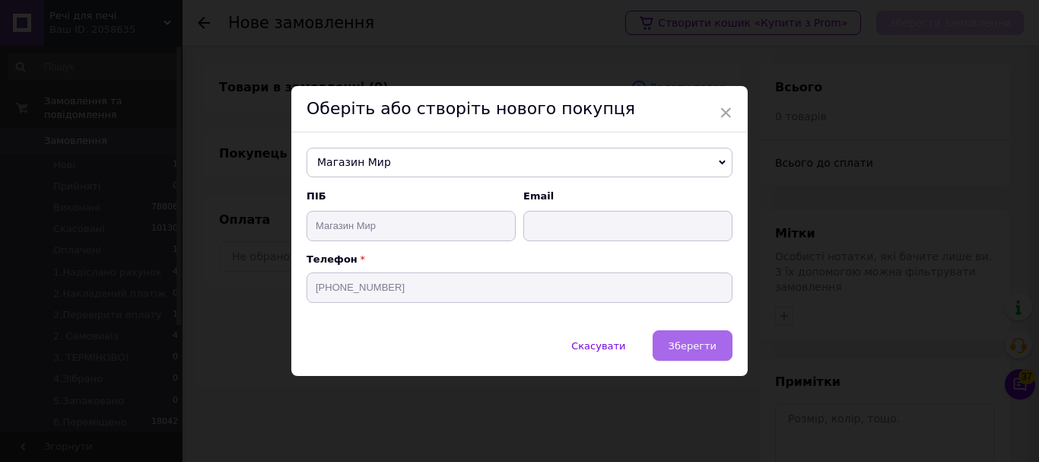
click at [695, 353] on button "Зберегти" at bounding box center [693, 345] width 80 height 30
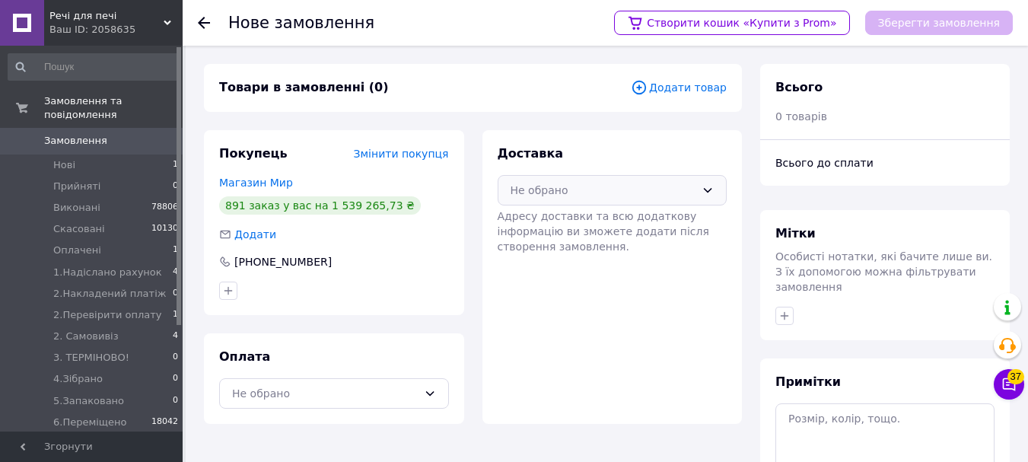
click at [706, 177] on div "Не обрано" at bounding box center [613, 190] width 230 height 30
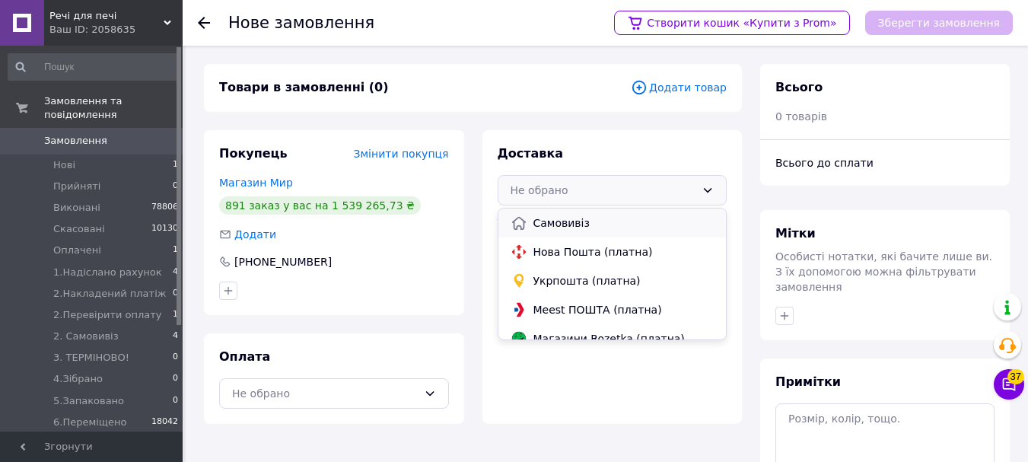
click at [580, 215] on span "Самовивіз" at bounding box center [623, 222] width 181 height 15
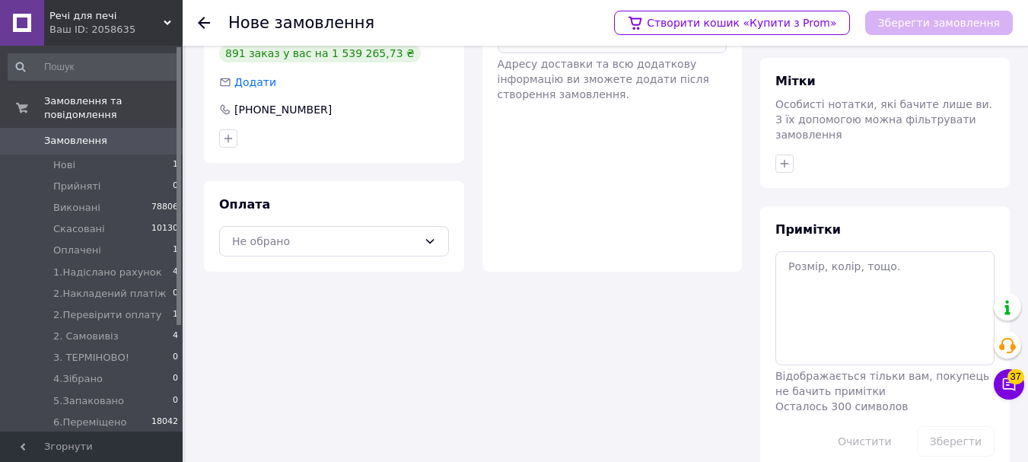
scroll to position [165, 0]
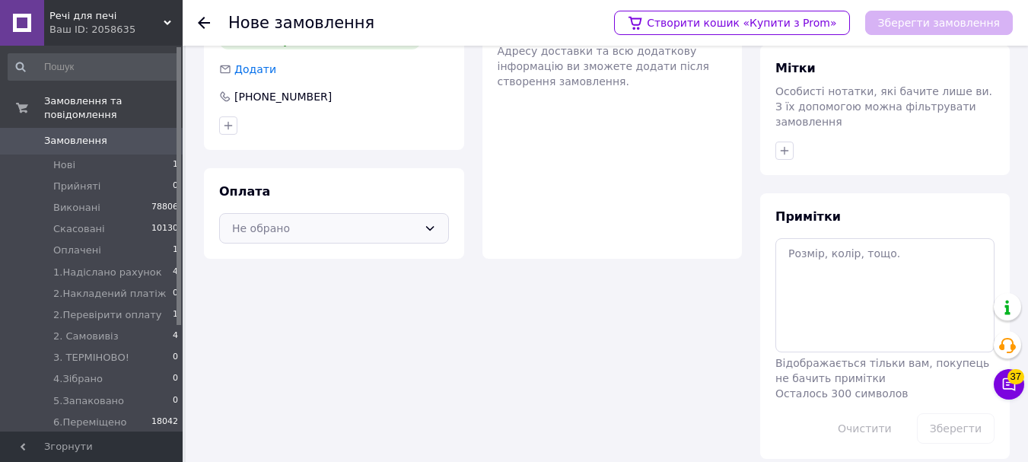
click at [420, 228] on div "Не обрано" at bounding box center [334, 228] width 230 height 30
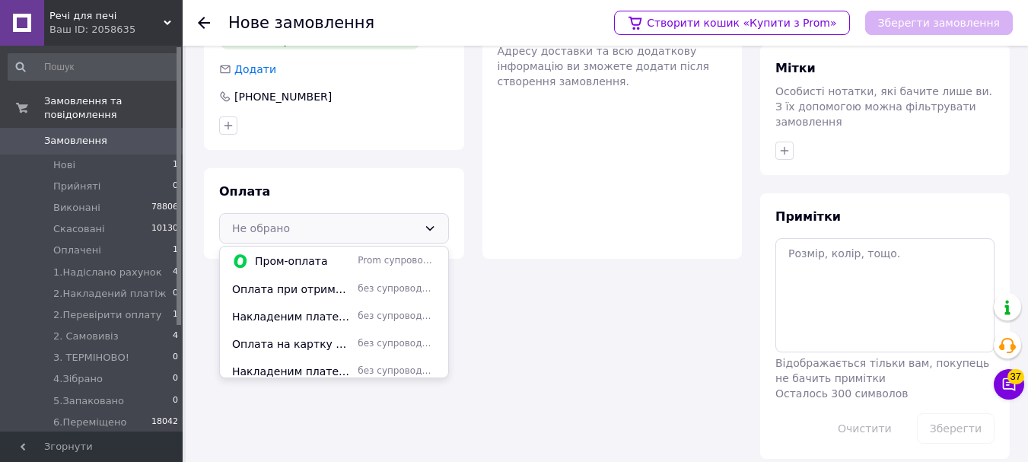
click at [305, 342] on span "Оплата на картку ФОП" at bounding box center [291, 343] width 119 height 15
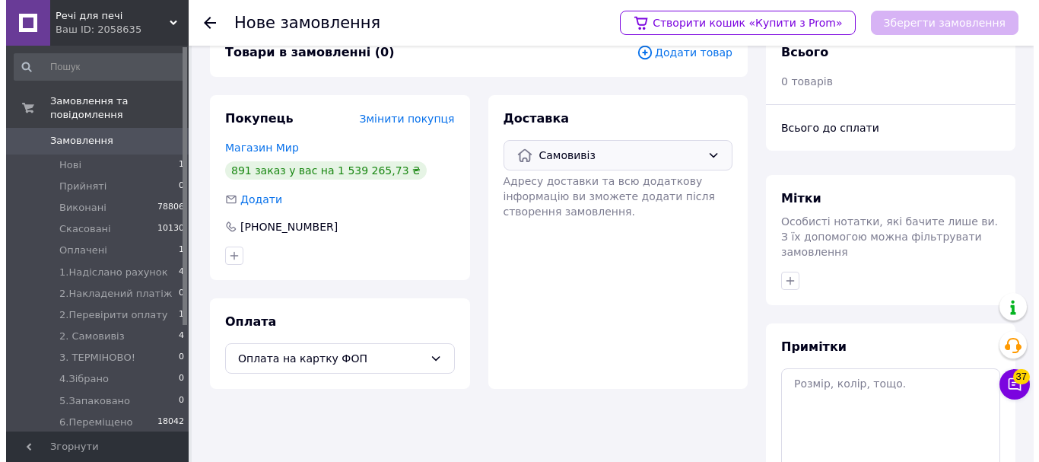
scroll to position [13, 0]
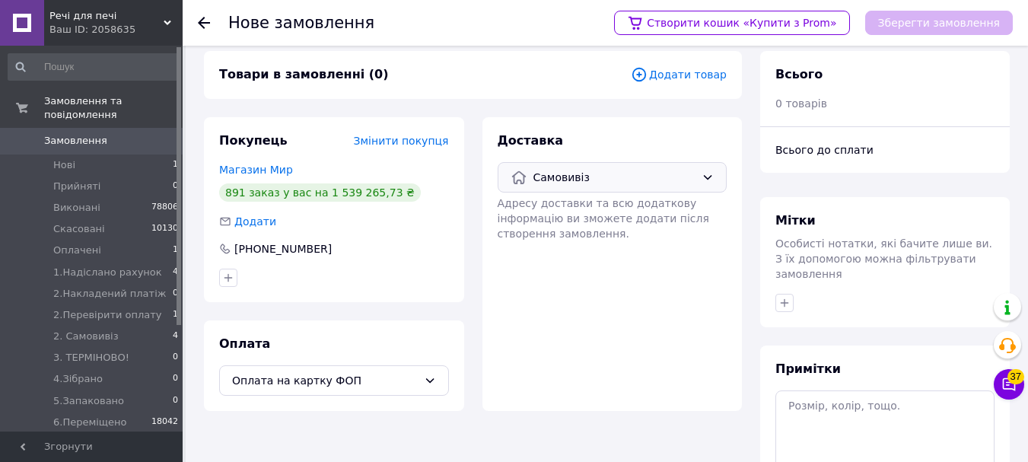
click at [676, 81] on span "Додати товар" at bounding box center [679, 74] width 96 height 17
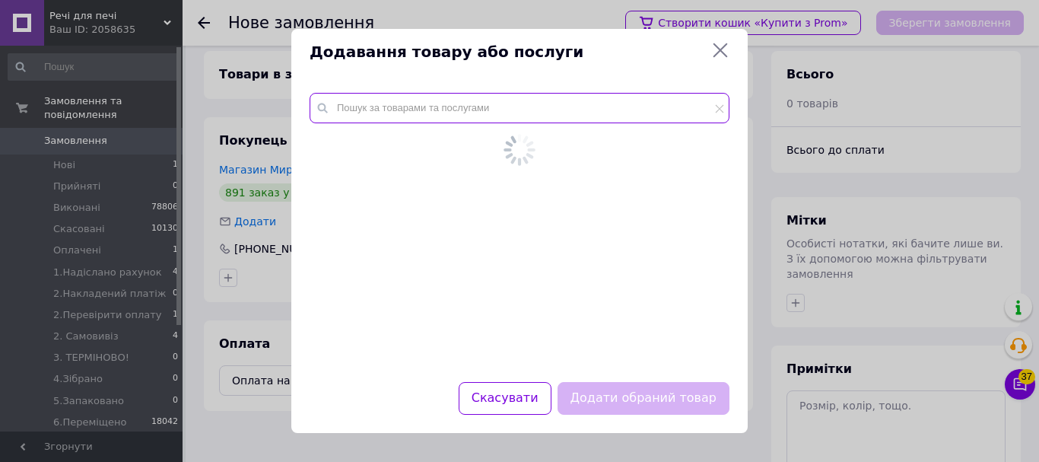
click at [460, 110] on input "text" at bounding box center [520, 108] width 420 height 30
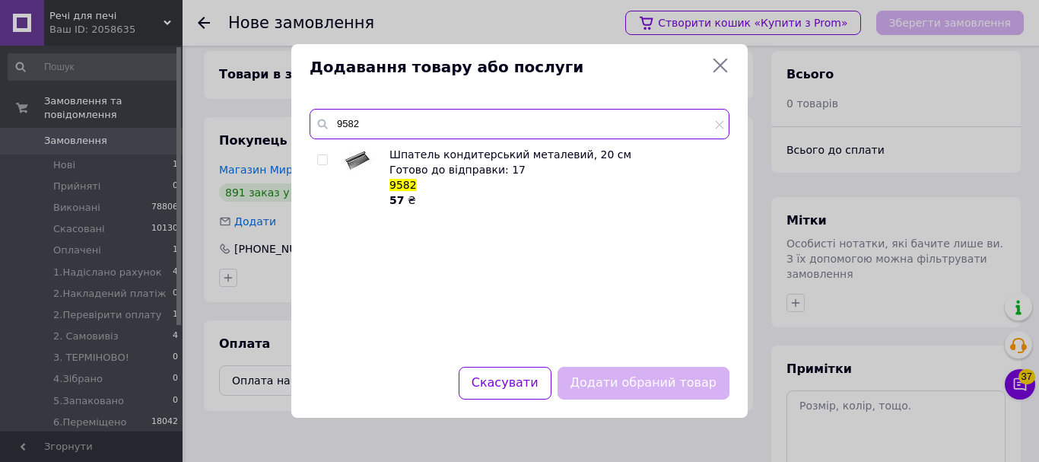
type input "9582"
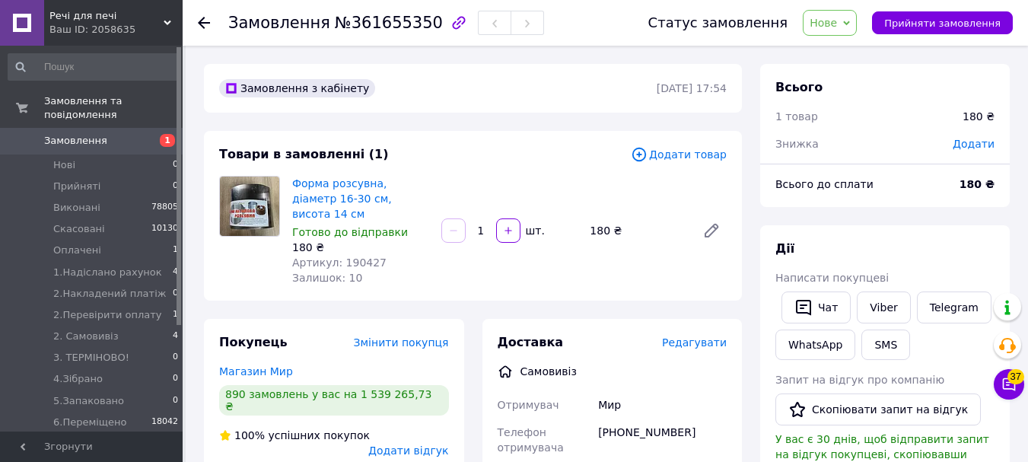
click at [683, 152] on span "Додати товар" at bounding box center [679, 154] width 96 height 17
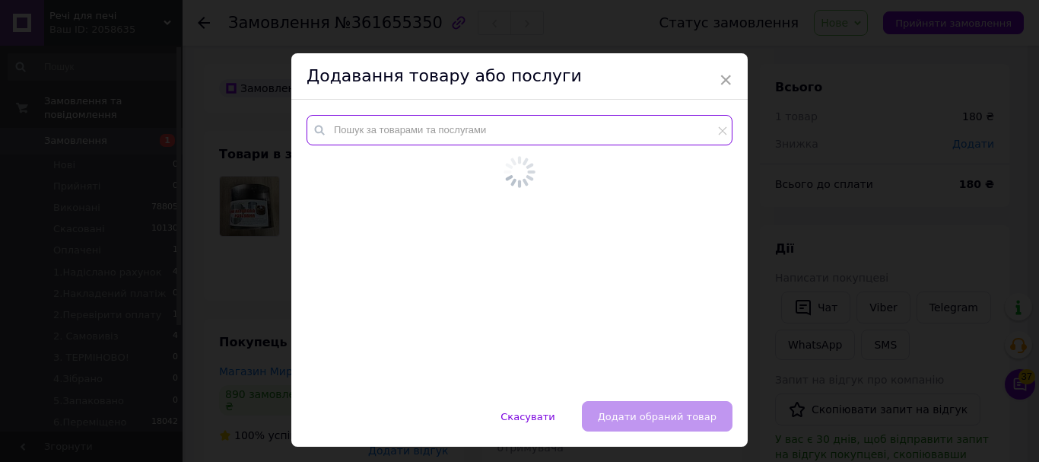
click at [421, 122] on input "text" at bounding box center [520, 130] width 426 height 30
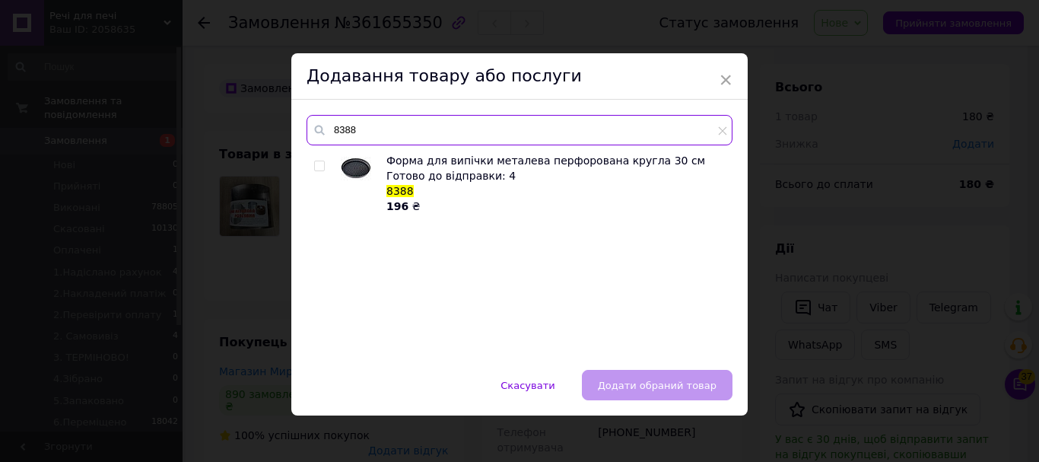
type input "8388"
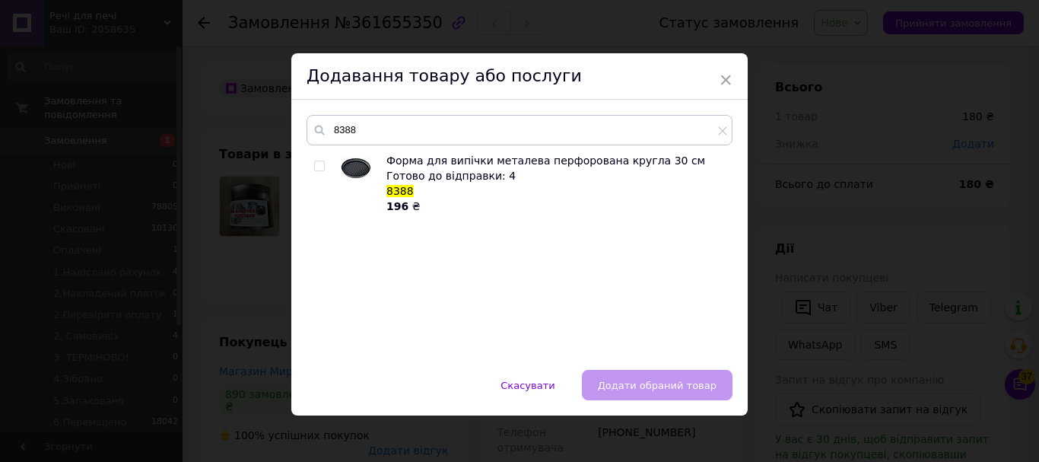
click at [316, 167] on input "checkbox" at bounding box center [319, 166] width 10 height 10
checkbox input "true"
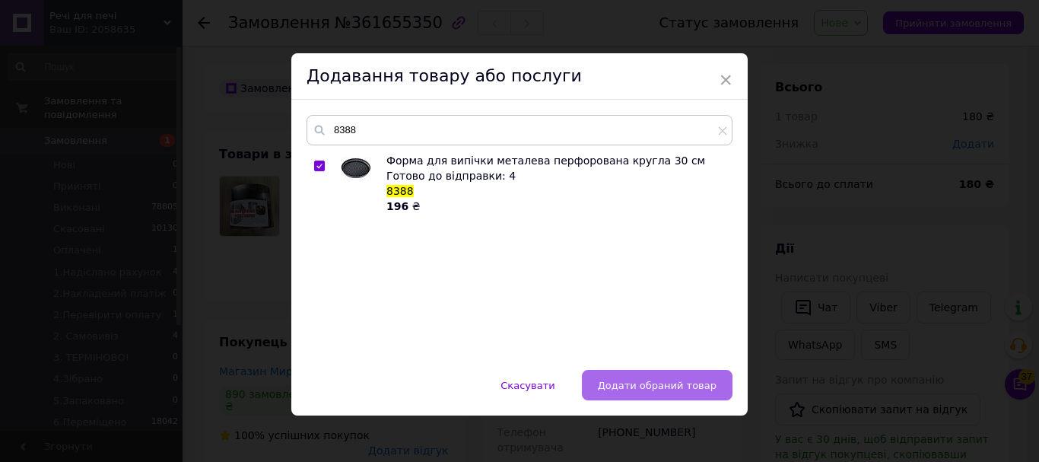
click at [641, 380] on span "Додати обраний товар" at bounding box center [657, 385] width 119 height 11
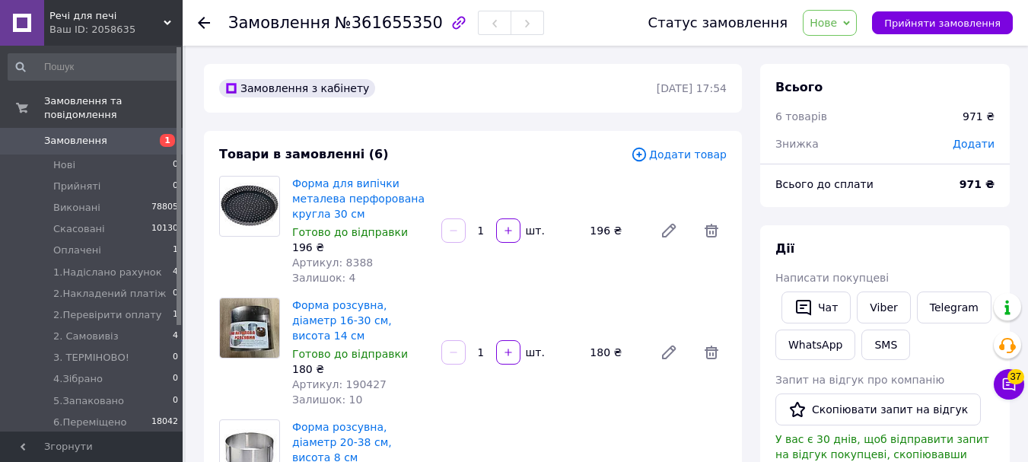
click at [674, 162] on span "Додати товар" at bounding box center [679, 154] width 96 height 17
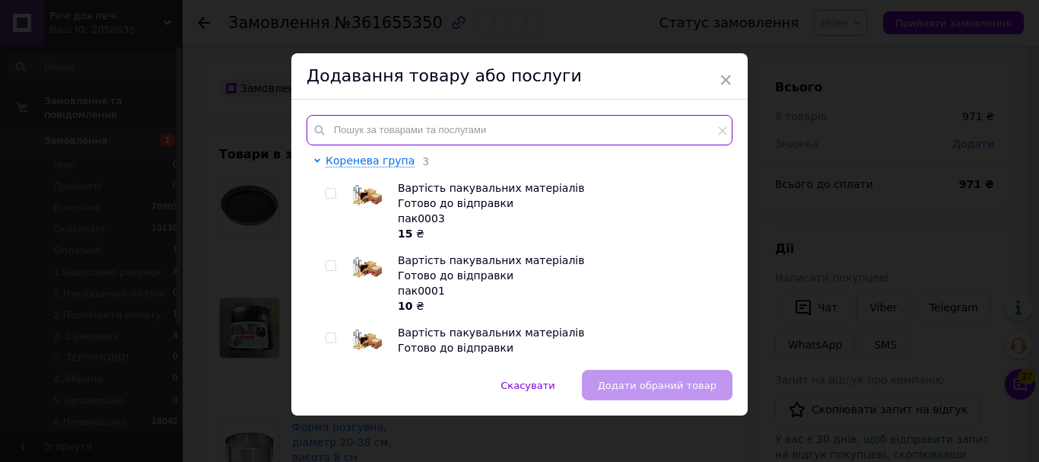
click at [437, 126] on input "text" at bounding box center [520, 130] width 426 height 30
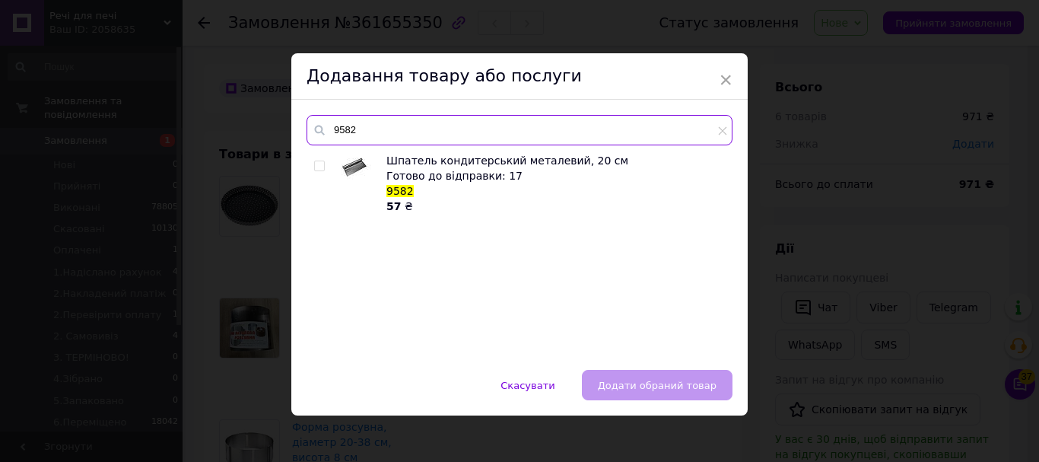
type input "9582"
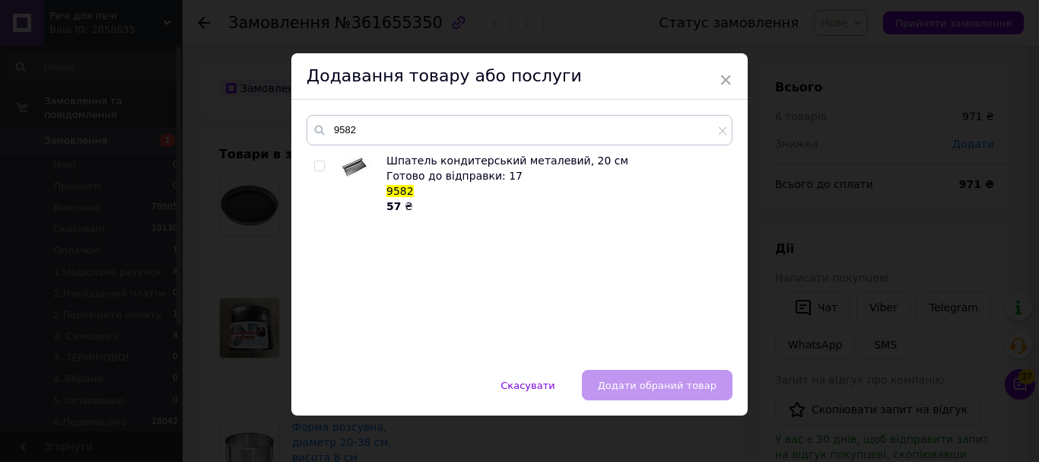
click at [317, 172] on div at bounding box center [321, 183] width 15 height 61
click at [318, 168] on input "checkbox" at bounding box center [319, 166] width 10 height 10
checkbox input "true"
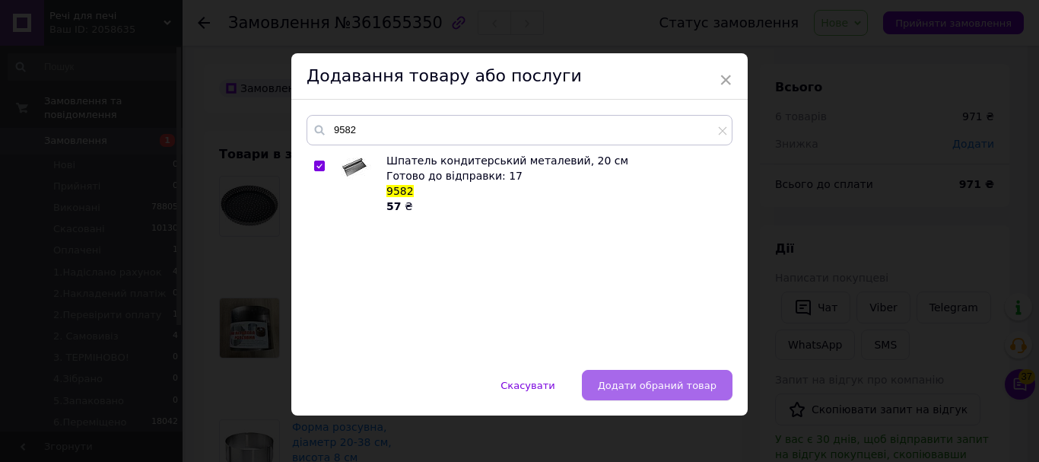
click at [673, 393] on button "Додати обраний товар" at bounding box center [657, 385] width 151 height 30
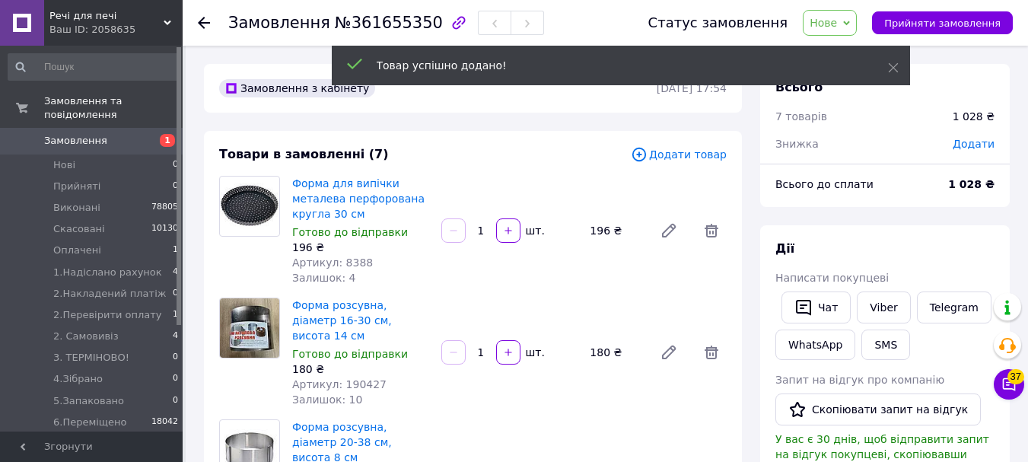
click at [681, 154] on span "Додати товар" at bounding box center [679, 154] width 96 height 17
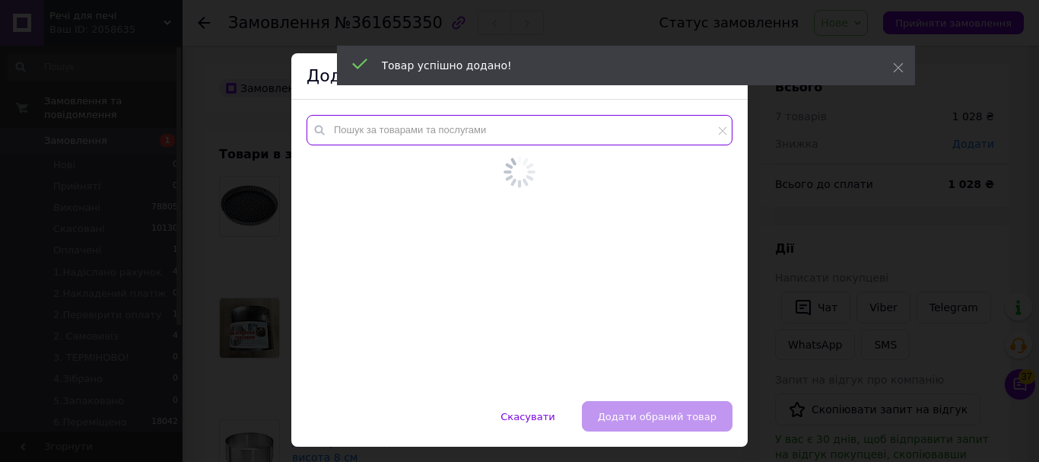
click at [387, 132] on input "text" at bounding box center [520, 130] width 426 height 30
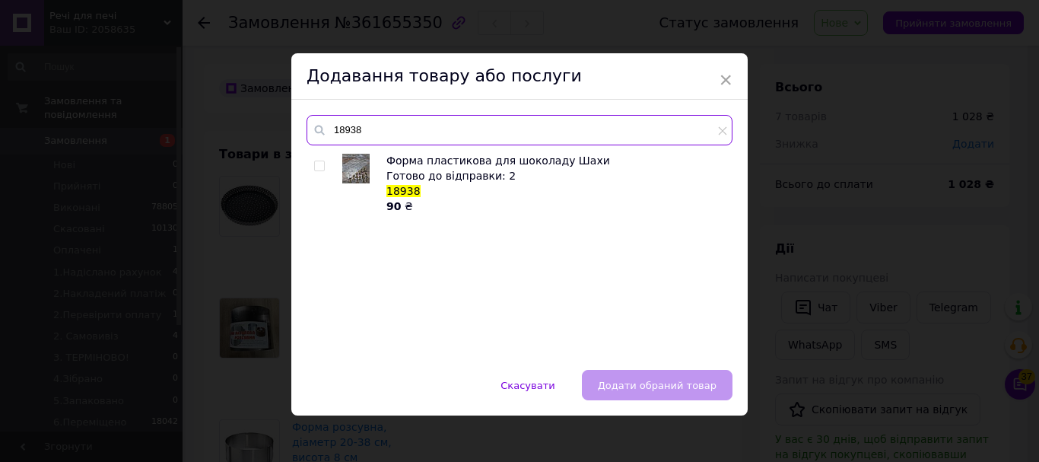
type input "18938"
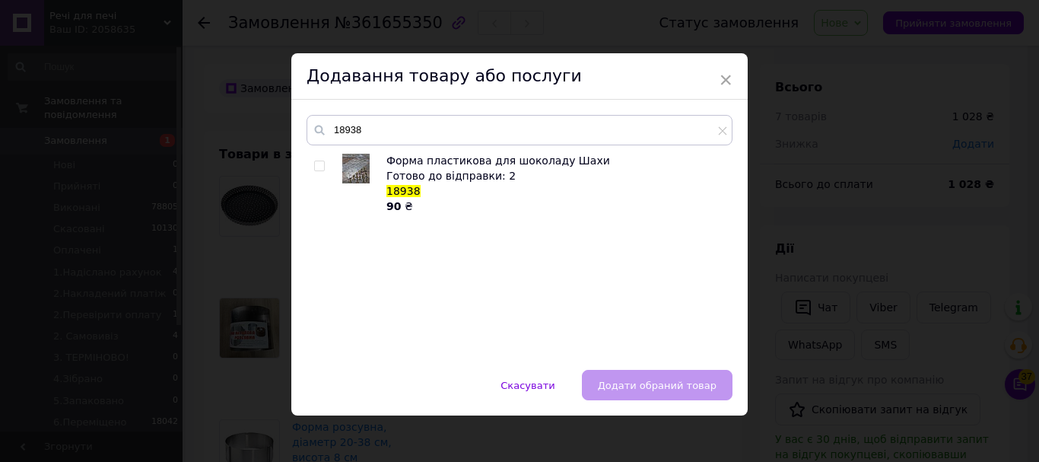
click at [316, 166] on input "checkbox" at bounding box center [319, 166] width 10 height 10
checkbox input "true"
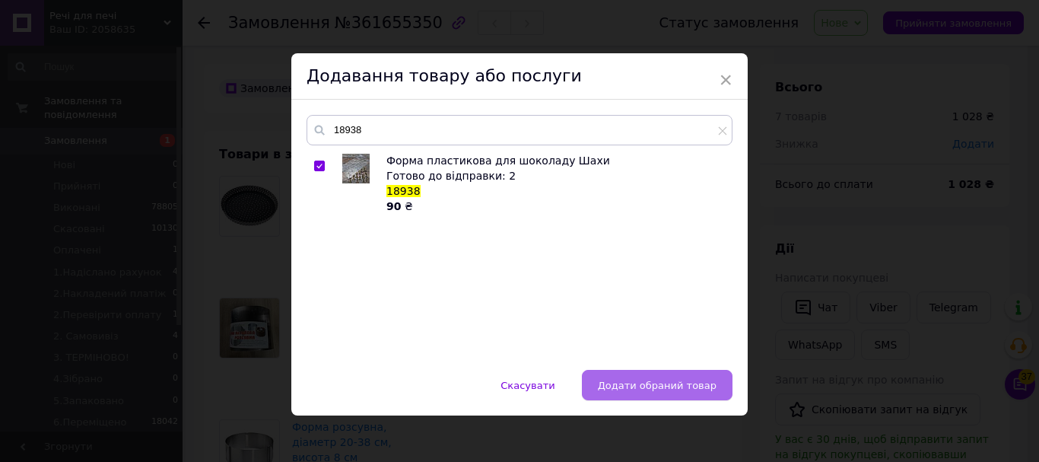
click at [645, 385] on span "Додати обраний товар" at bounding box center [657, 385] width 119 height 11
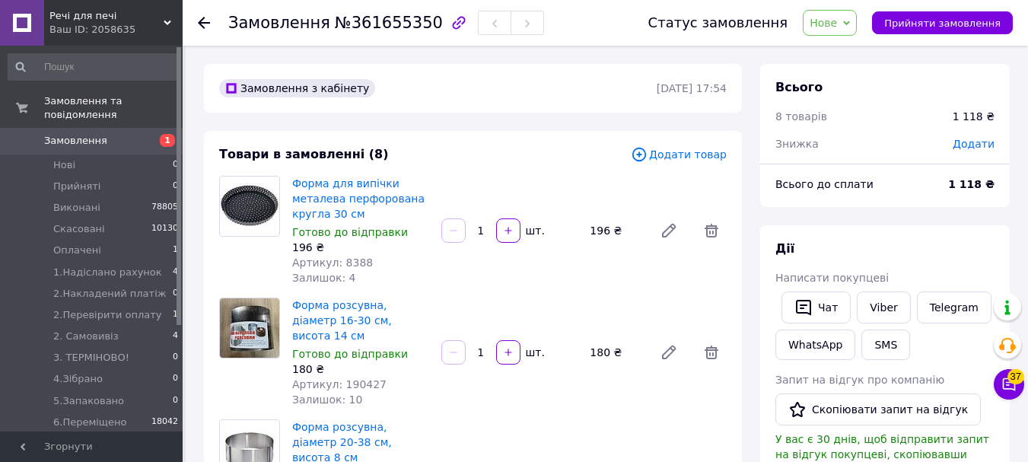
click at [685, 151] on span "Додати товар" at bounding box center [679, 154] width 96 height 17
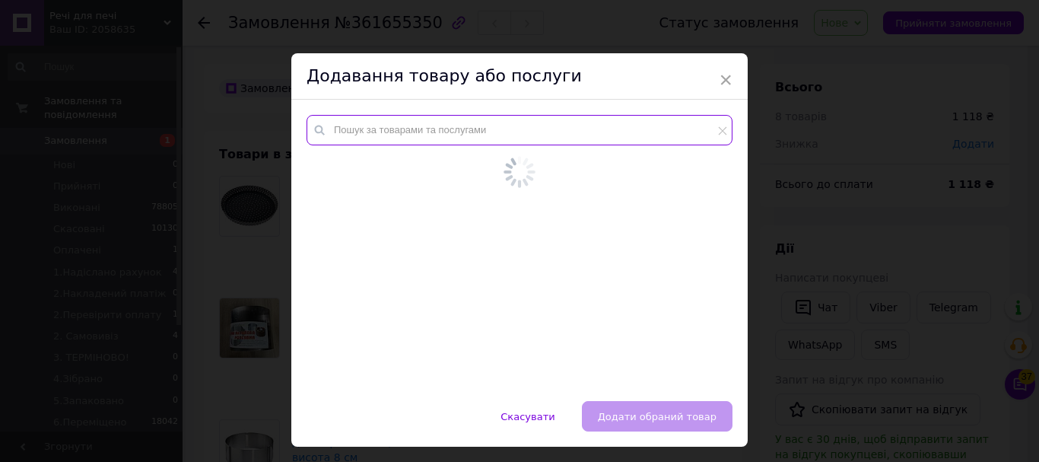
click at [458, 138] on input "text" at bounding box center [520, 130] width 426 height 30
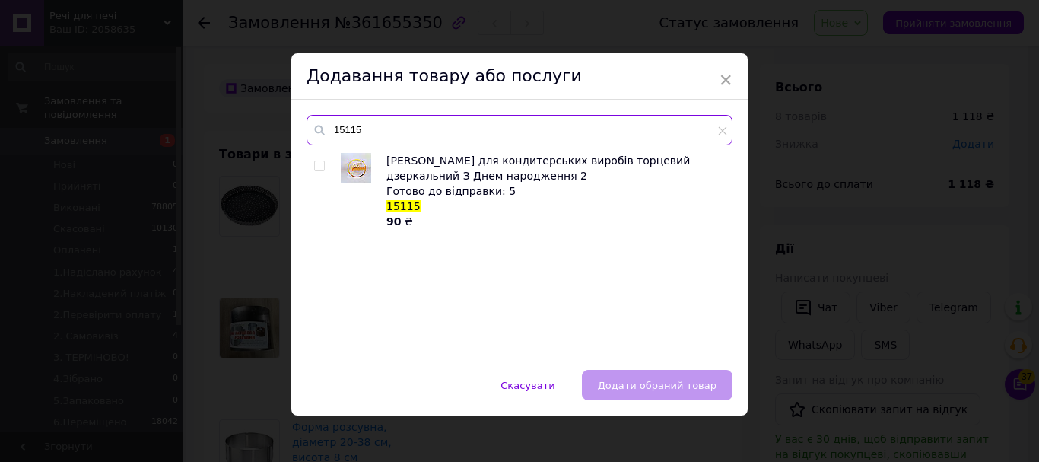
type input "15115"
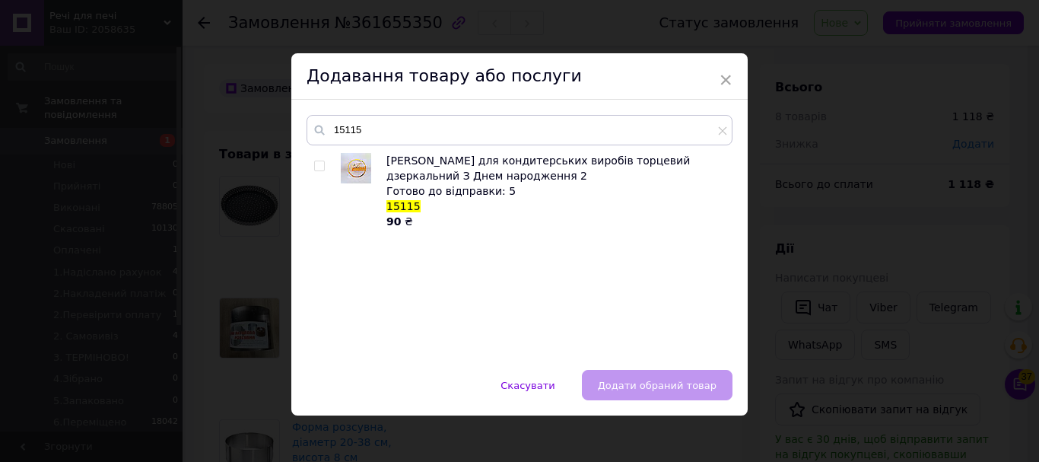
click at [314, 166] on input "checkbox" at bounding box center [319, 166] width 10 height 10
checkbox input "true"
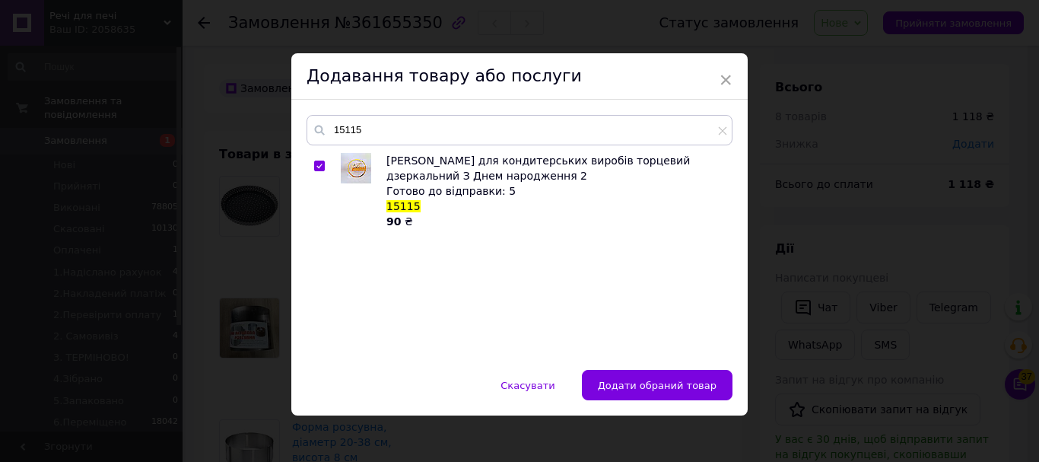
click at [722, 386] on button "Додати обраний товар" at bounding box center [657, 385] width 151 height 30
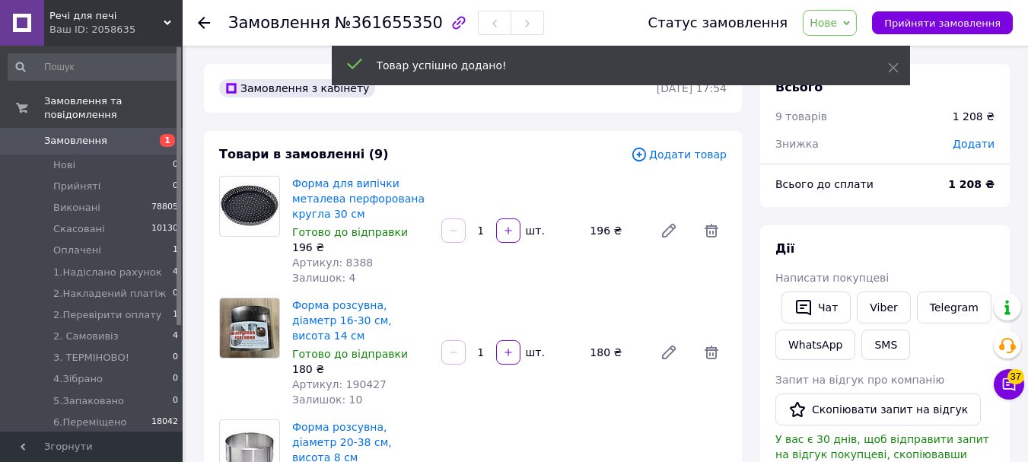
click at [690, 147] on span "Додати товар" at bounding box center [679, 154] width 96 height 17
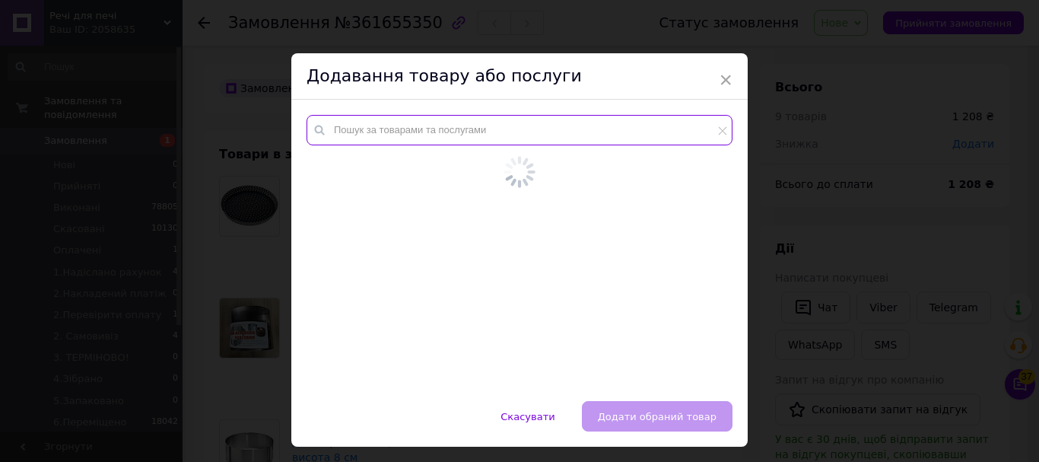
click at [402, 119] on input "text" at bounding box center [520, 130] width 426 height 30
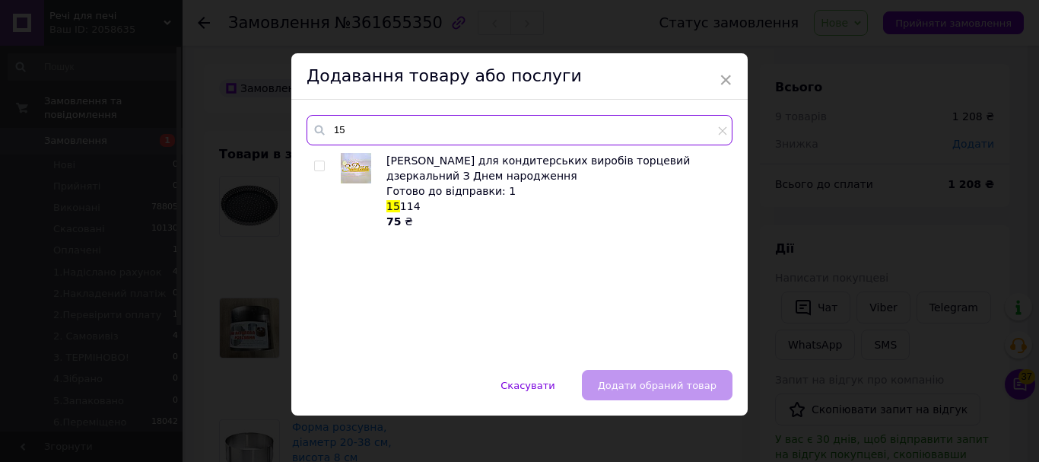
type input "1"
type input "3"
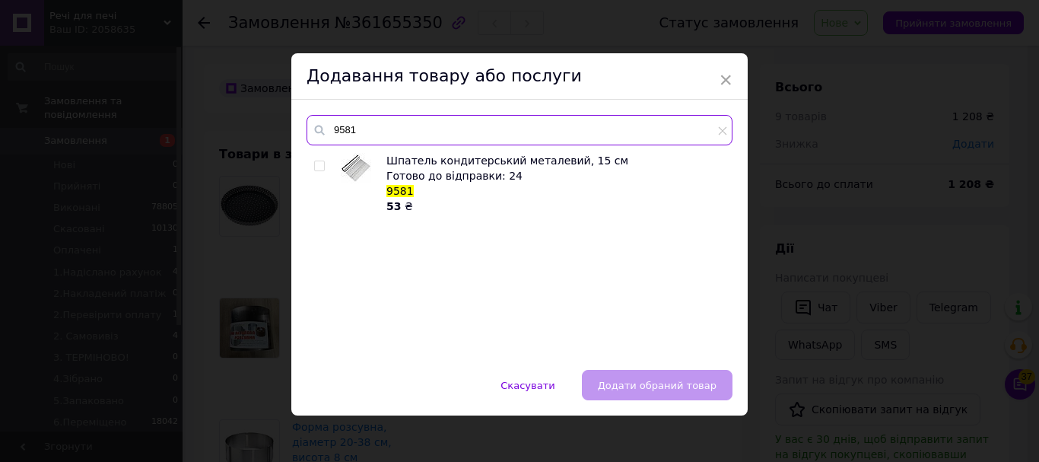
type input "9581"
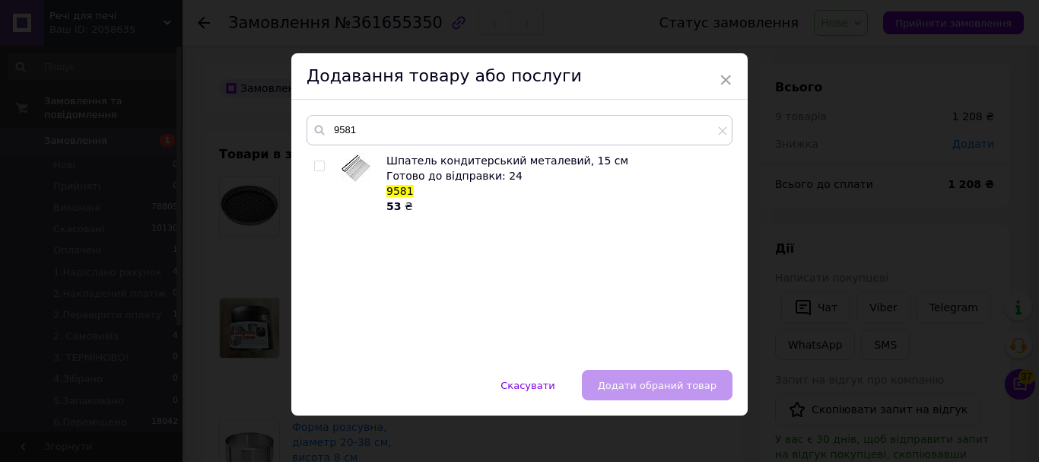
click at [314, 168] on input "checkbox" at bounding box center [319, 166] width 10 height 10
checkbox input "true"
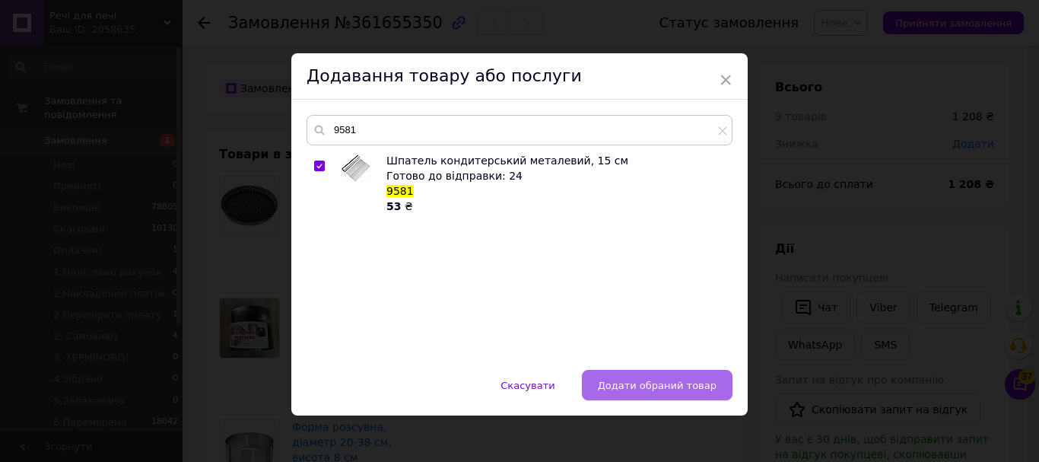
click at [644, 388] on span "Додати обраний товар" at bounding box center [657, 385] width 119 height 11
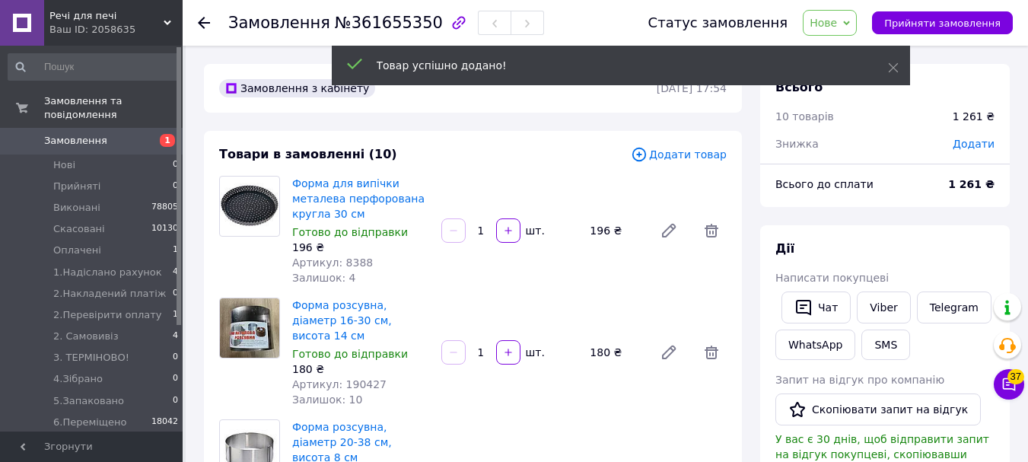
click at [687, 160] on span "Додати товар" at bounding box center [679, 154] width 96 height 17
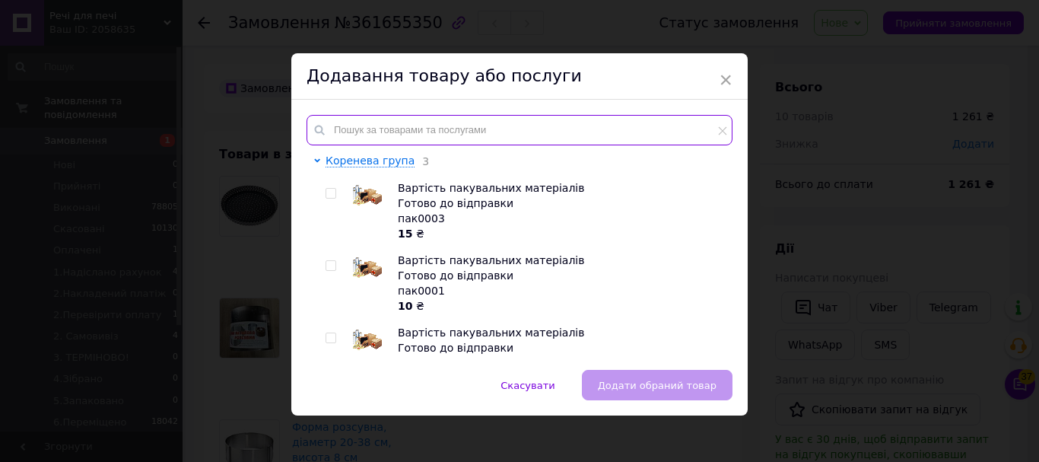
click at [342, 136] on input "text" at bounding box center [520, 130] width 426 height 30
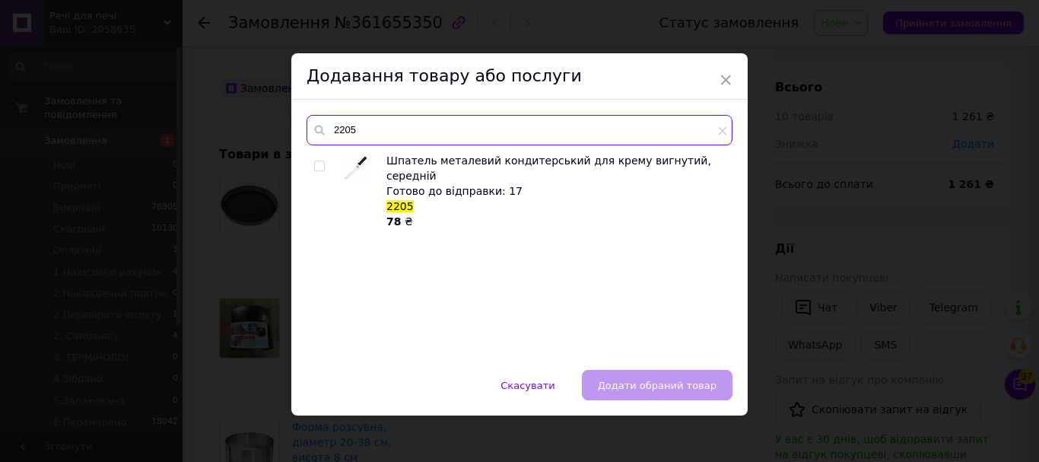
type input "2205"
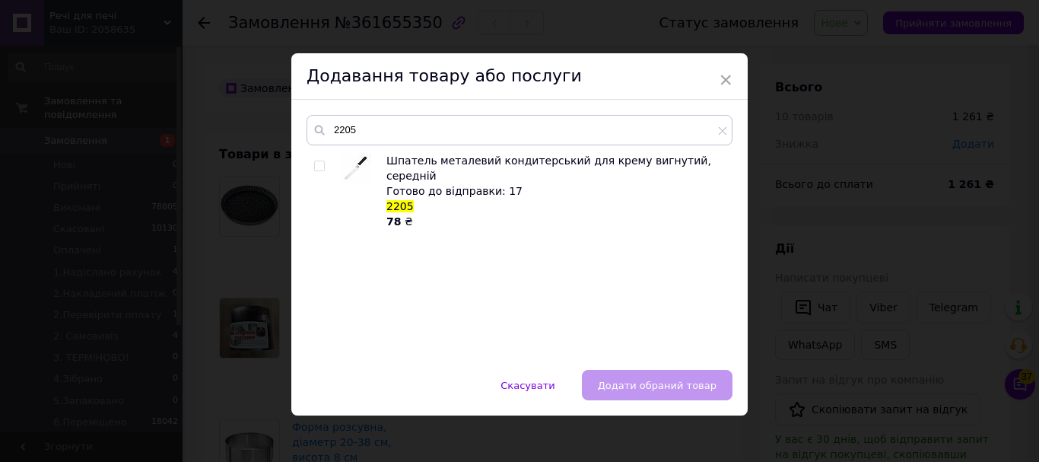
click at [322, 158] on div at bounding box center [321, 191] width 15 height 76
click at [319, 167] on input "checkbox" at bounding box center [319, 166] width 10 height 10
checkbox input "true"
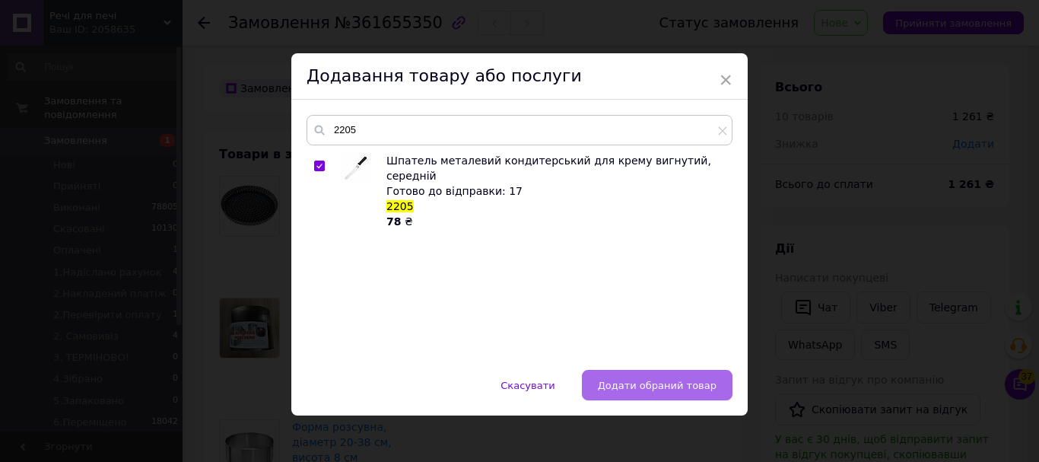
click at [630, 390] on span "Додати обраний товар" at bounding box center [657, 385] width 119 height 11
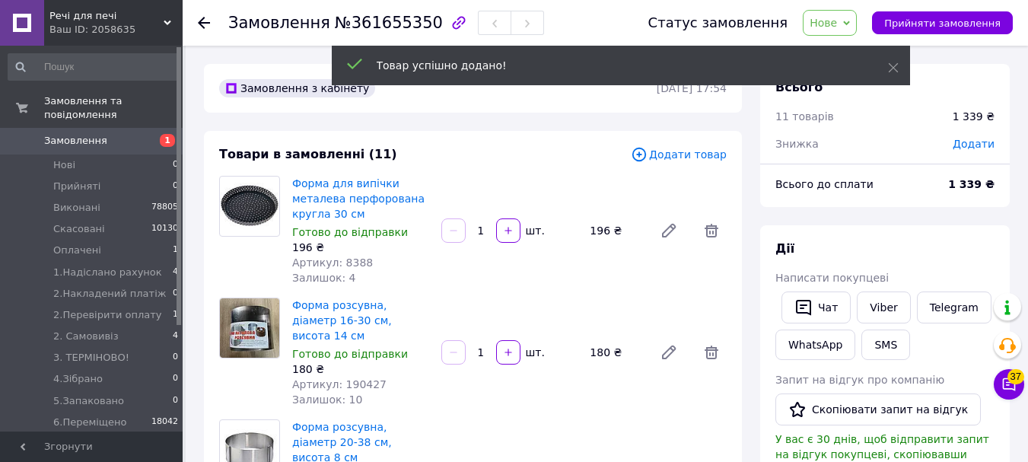
click at [700, 154] on span "Додати товар" at bounding box center [679, 154] width 96 height 17
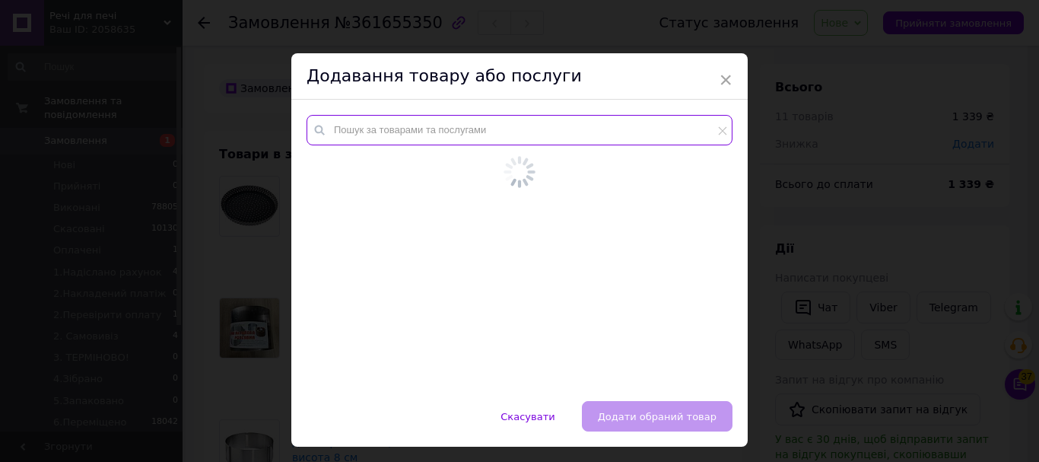
click at [379, 129] on input "text" at bounding box center [520, 130] width 426 height 30
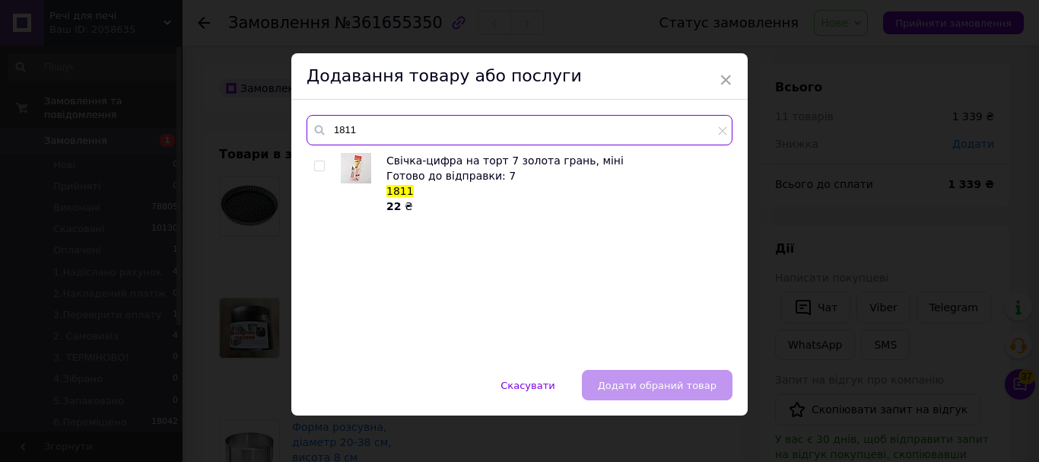
type input "1811"
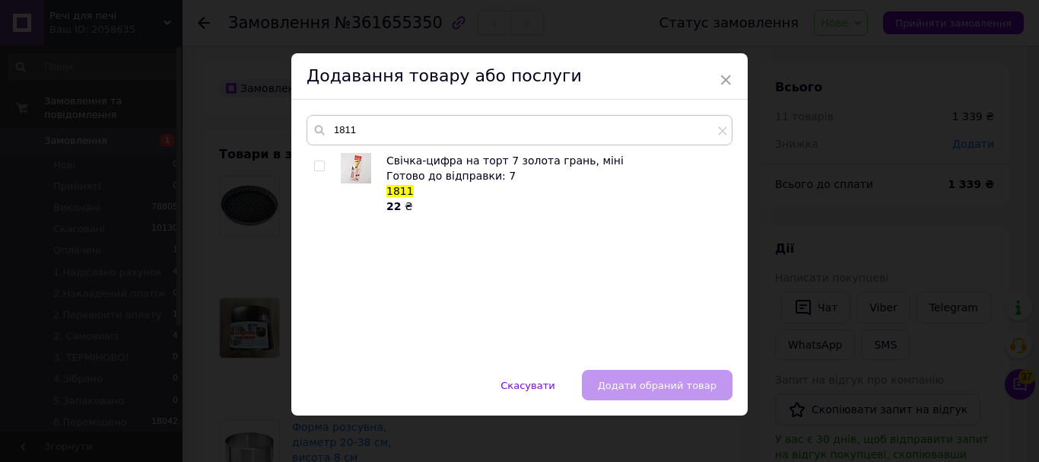
click at [318, 170] on input "checkbox" at bounding box center [319, 166] width 10 height 10
checkbox input "true"
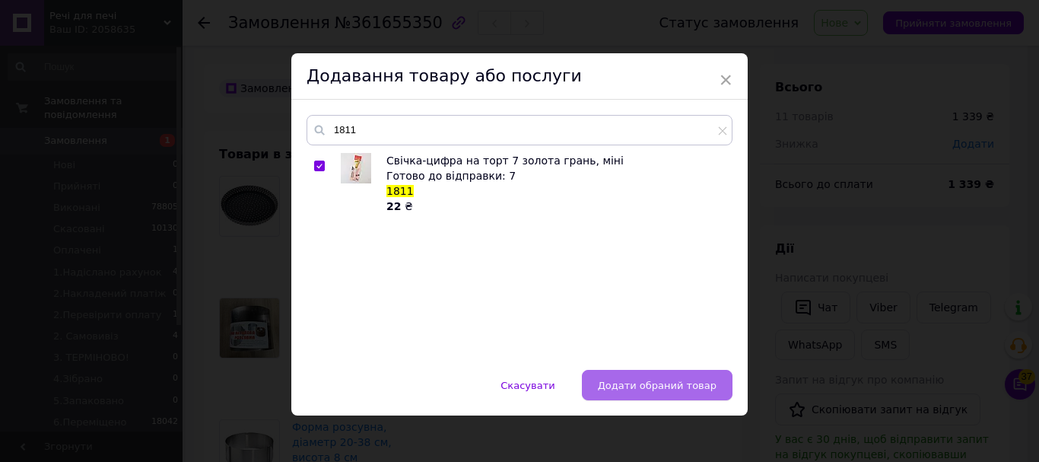
click at [680, 380] on span "Додати обраний товар" at bounding box center [657, 385] width 119 height 11
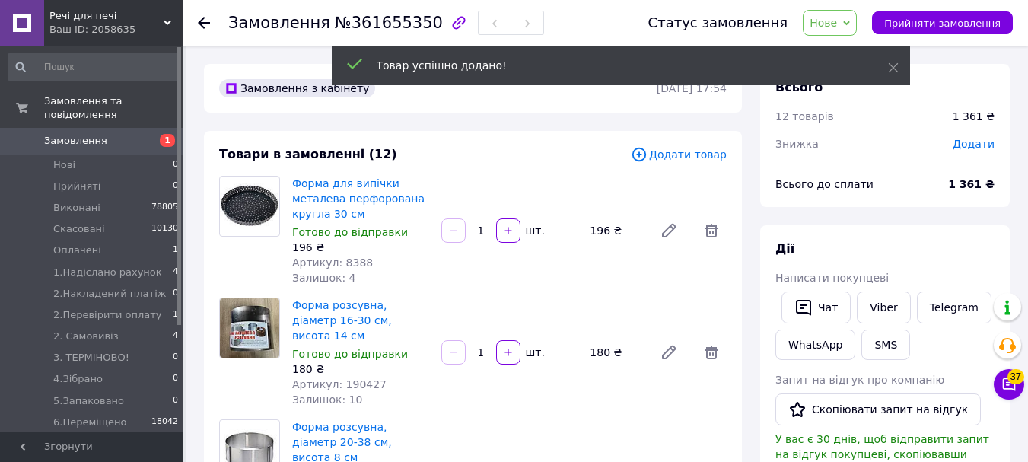
scroll to position [27, 0]
click at [678, 153] on span "Додати товар" at bounding box center [679, 154] width 96 height 17
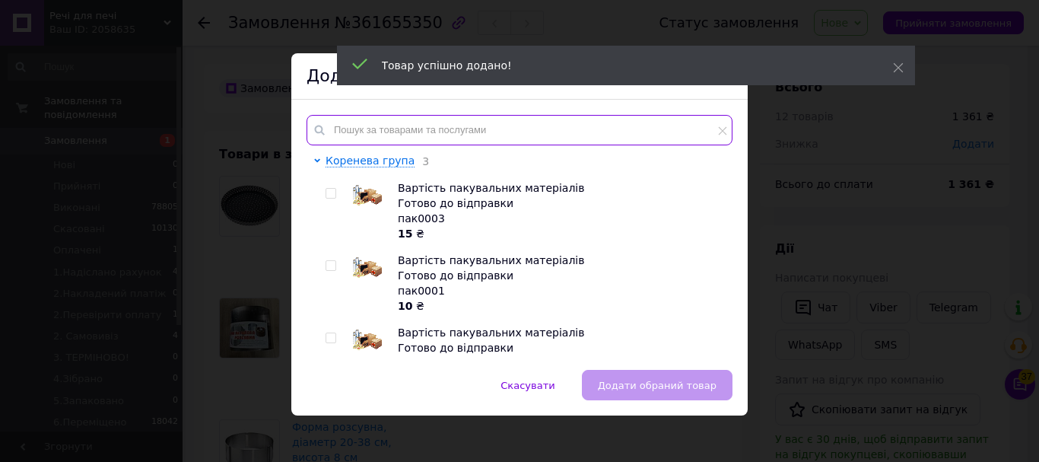
click at [352, 128] on input "text" at bounding box center [520, 130] width 426 height 30
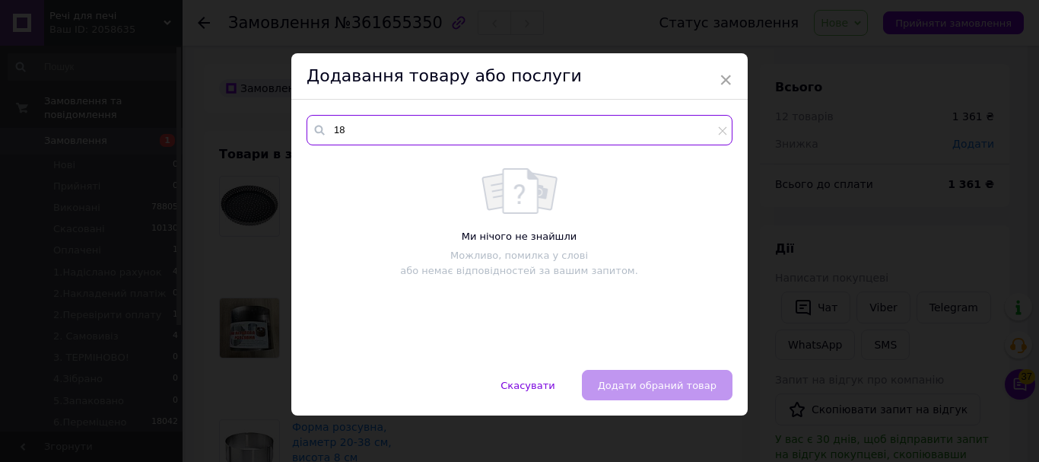
type input "1"
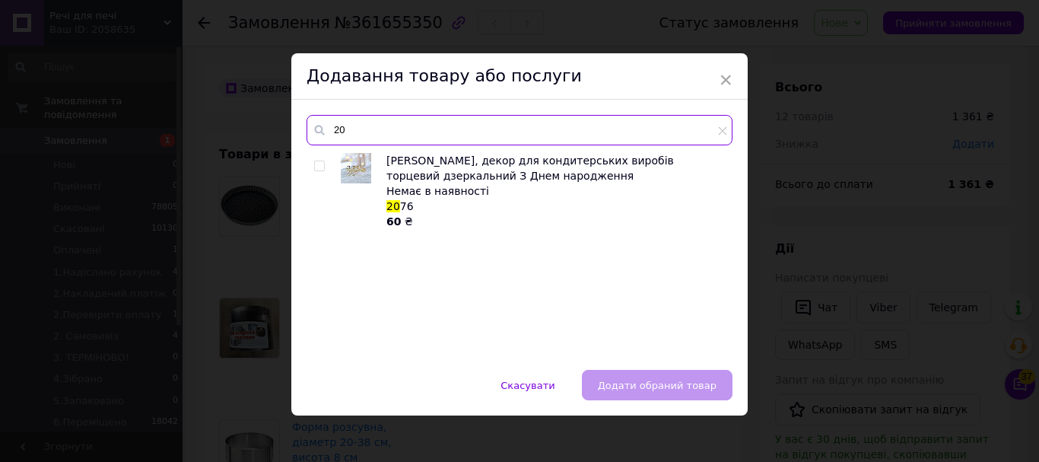
type input "2"
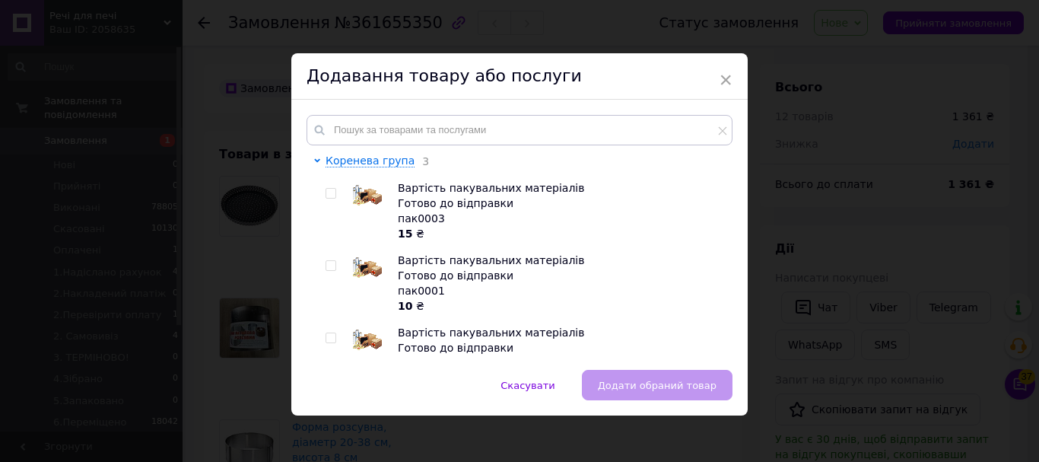
drag, startPoint x: 723, startPoint y: 82, endPoint x: 692, endPoint y: 34, distance: 56.8
click at [722, 82] on span "×" at bounding box center [726, 80] width 14 height 26
